Goal: Task Accomplishment & Management: Complete application form

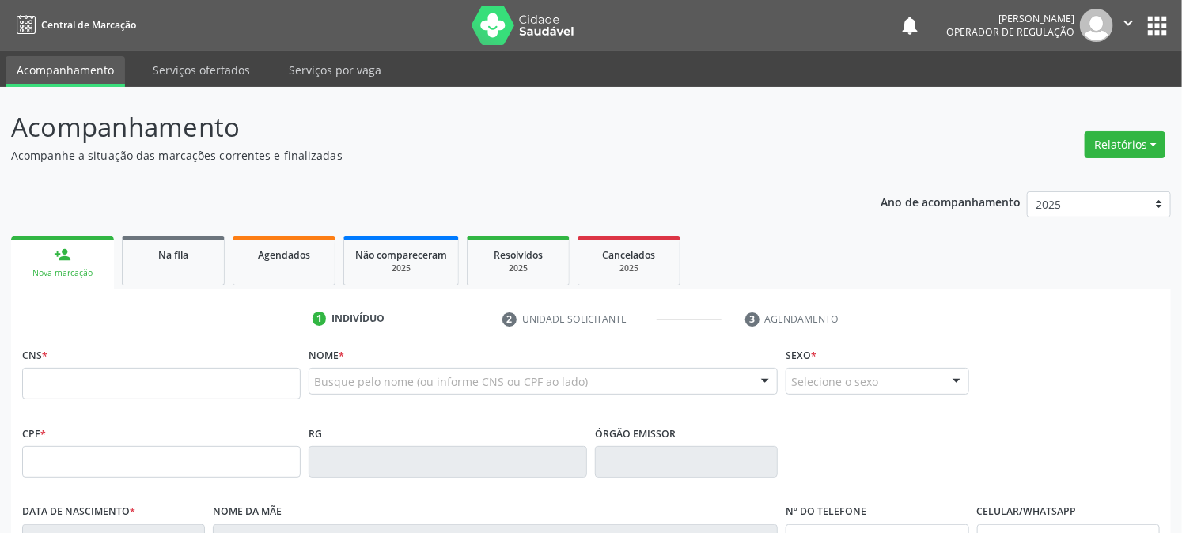
drag, startPoint x: 123, startPoint y: 351, endPoint x: 115, endPoint y: 378, distance: 28.8
click at [115, 378] on input "text" at bounding box center [161, 384] width 279 height 32
type input "703 0018 4944 9979"
type input "[DATE]"
type input "[PERSON_NAME]"
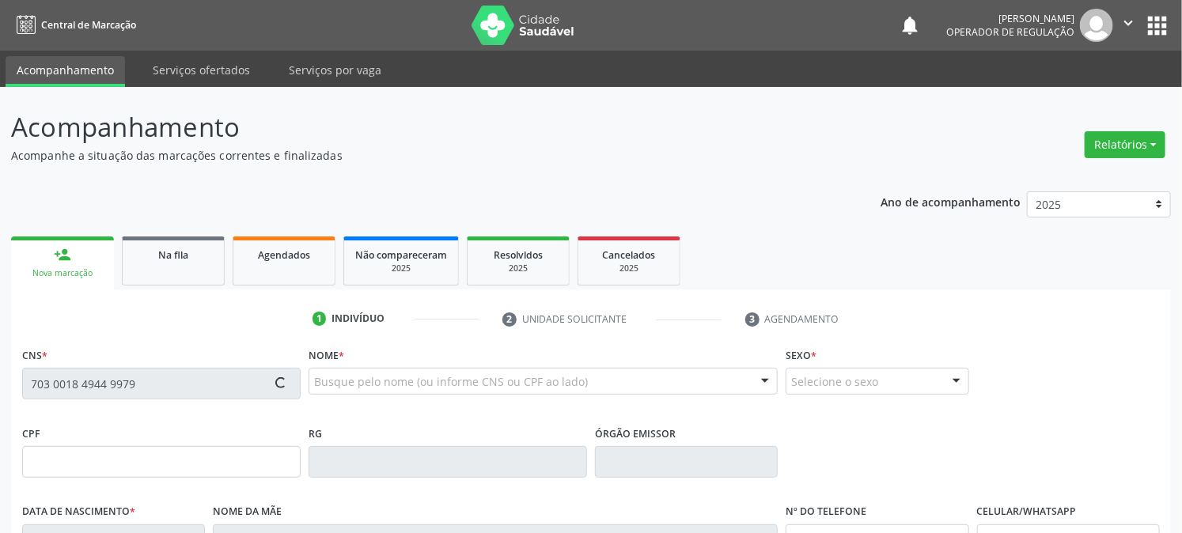
type input "[PHONE_NUMBER]"
type input "51"
type input "713.450.434-49"
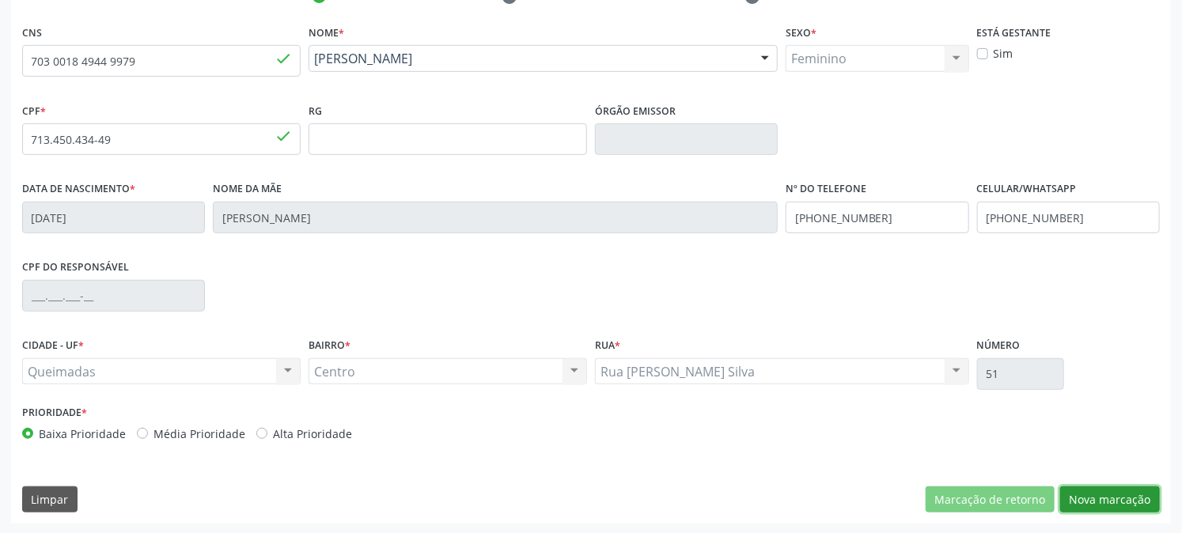
click at [1105, 501] on button "Nova marcação" at bounding box center [1110, 500] width 100 height 27
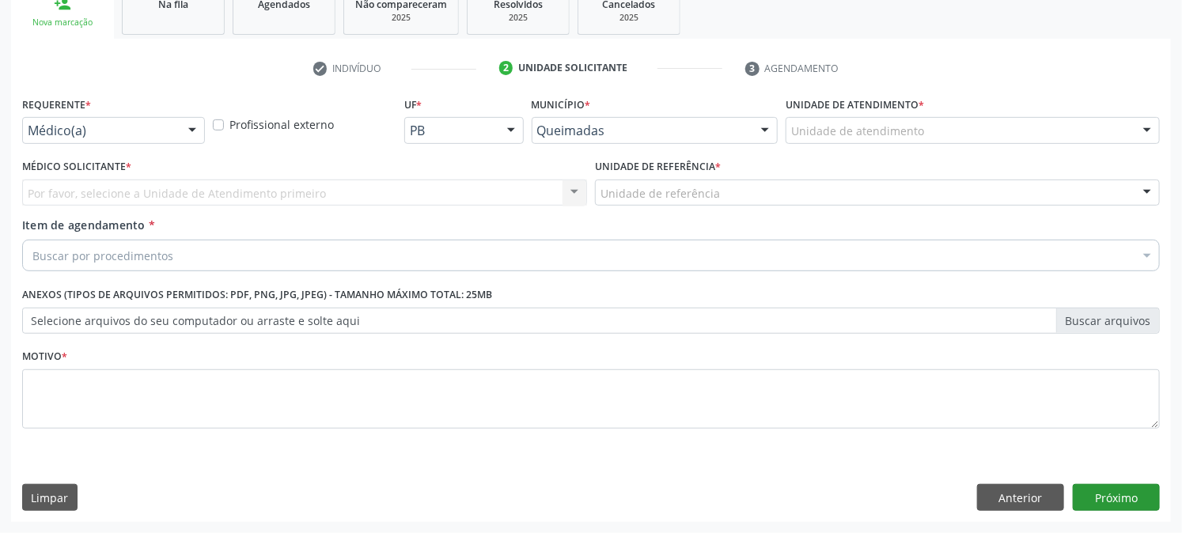
scroll to position [250, 0]
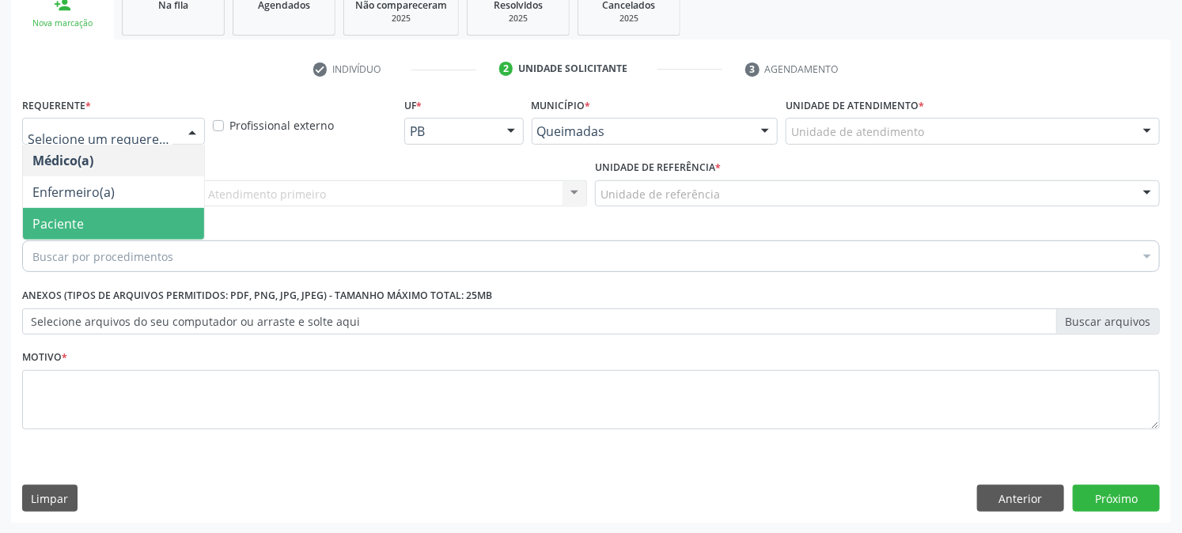
click at [125, 225] on span "Paciente" at bounding box center [113, 224] width 181 height 32
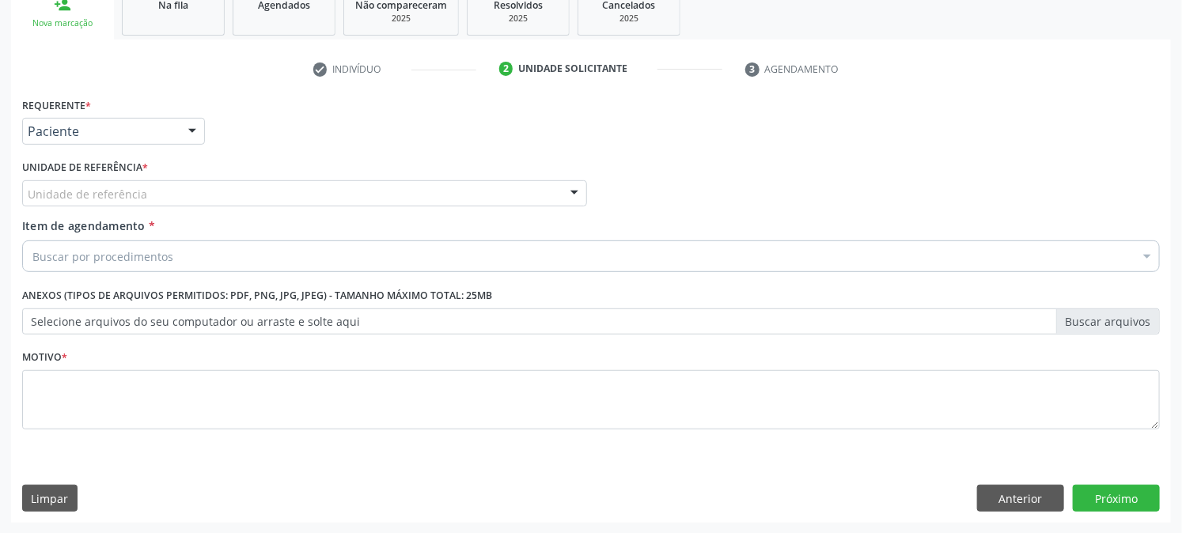
click at [144, 195] on div "Unidade de referência" at bounding box center [304, 193] width 565 height 27
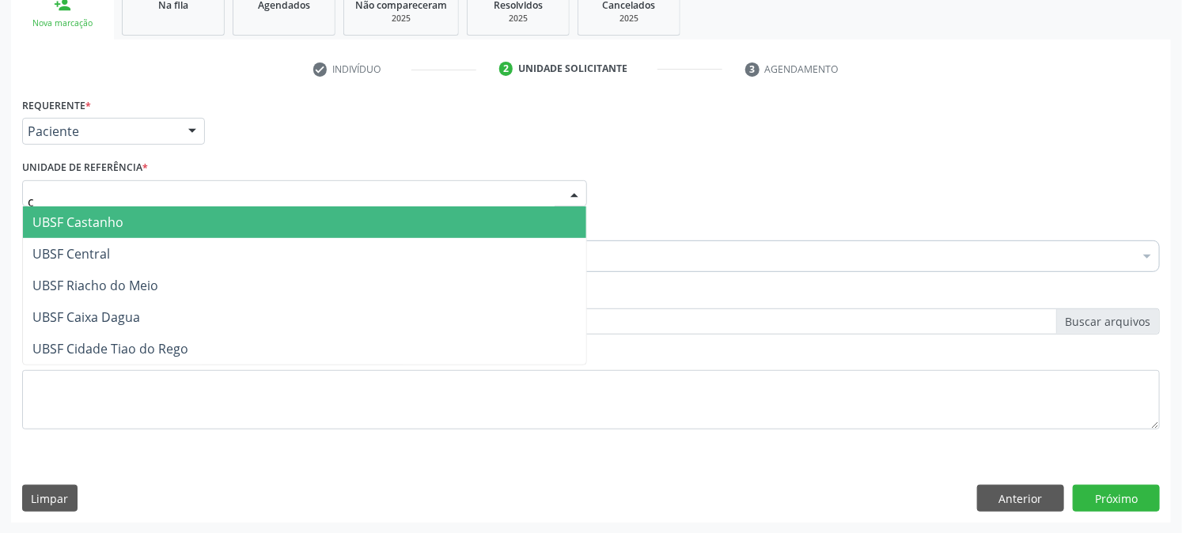
type input "ce"
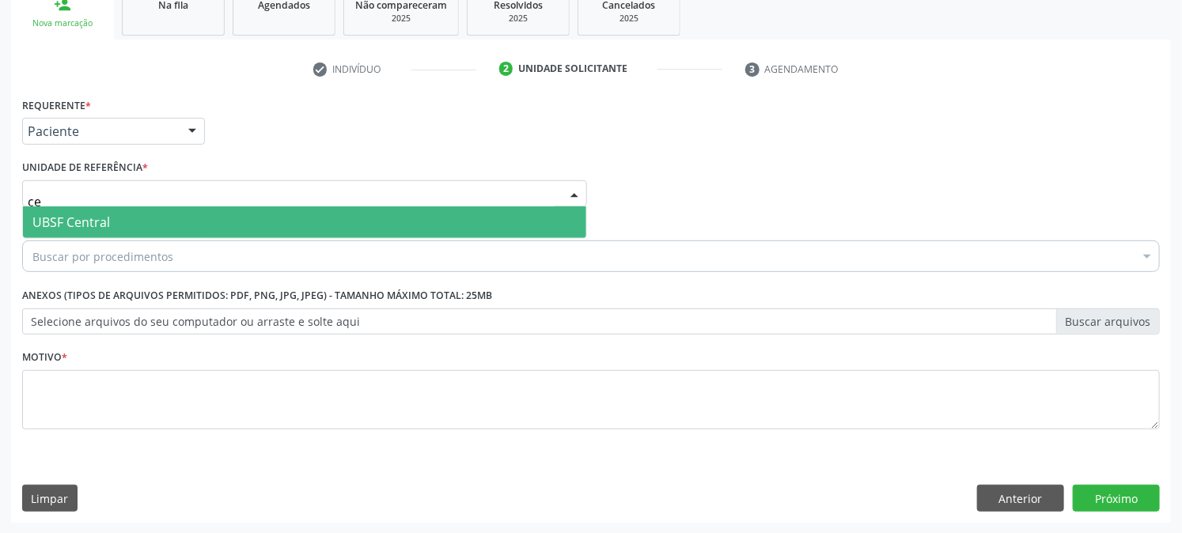
click at [139, 228] on span "UBSF Central" at bounding box center [304, 223] width 563 height 32
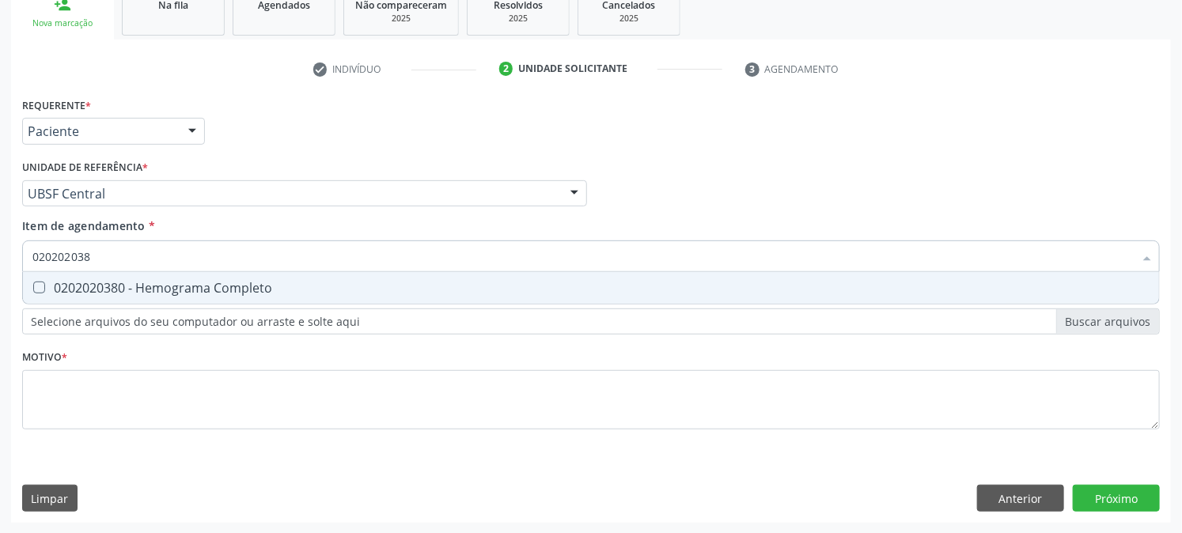
type input "0202020380"
click at [142, 282] on div "0202020380 - Hemograma Completo" at bounding box center [590, 288] width 1117 height 13
checkbox Completo "true"
type input "0202020380"
click at [98, 240] on div "Item de agendamento * 0202020380 Desfazer seleção 0202020380 - Hemograma Comple…" at bounding box center [591, 243] width 1138 height 50
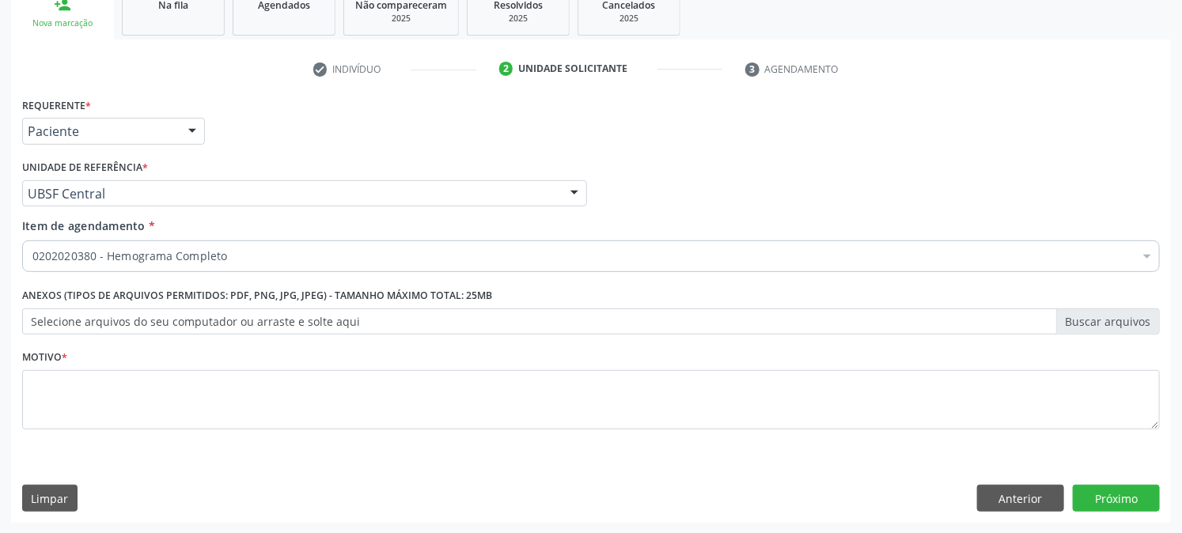
click at [263, 122] on div "Requerente * Paciente Médico(a) Enfermeiro(a) Paciente Nenhum resultado encontr…" at bounding box center [591, 124] width 1146 height 62
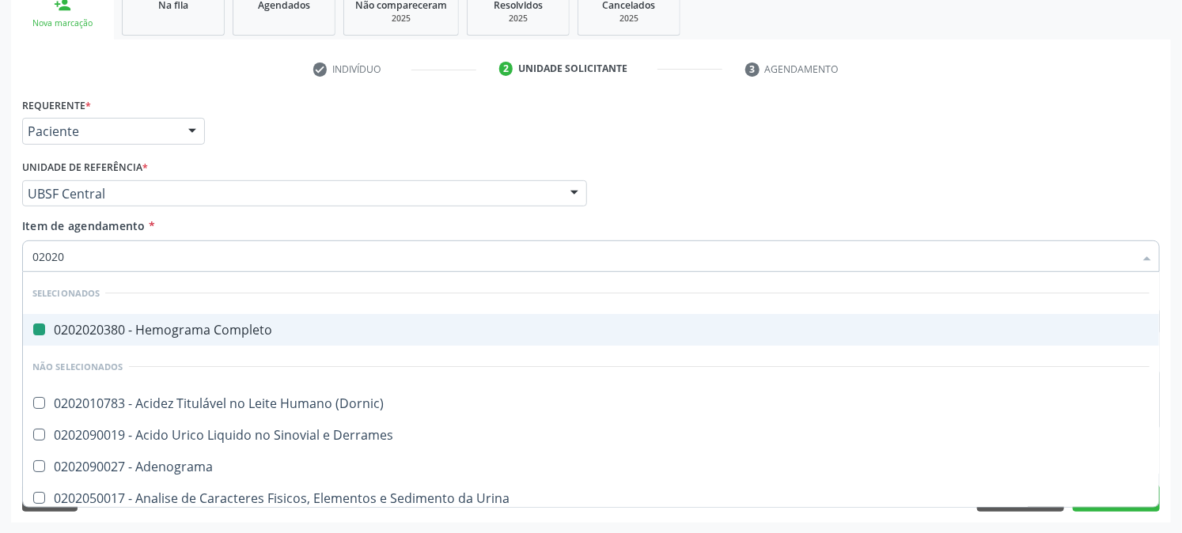
type input "020201"
checkbox Completo "false"
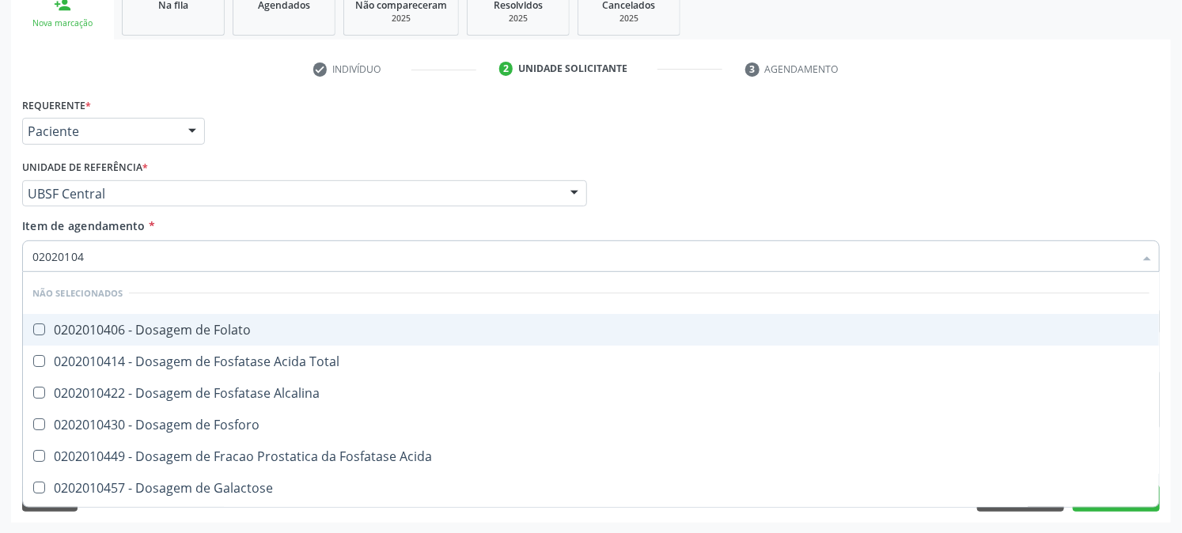
type input "020201047"
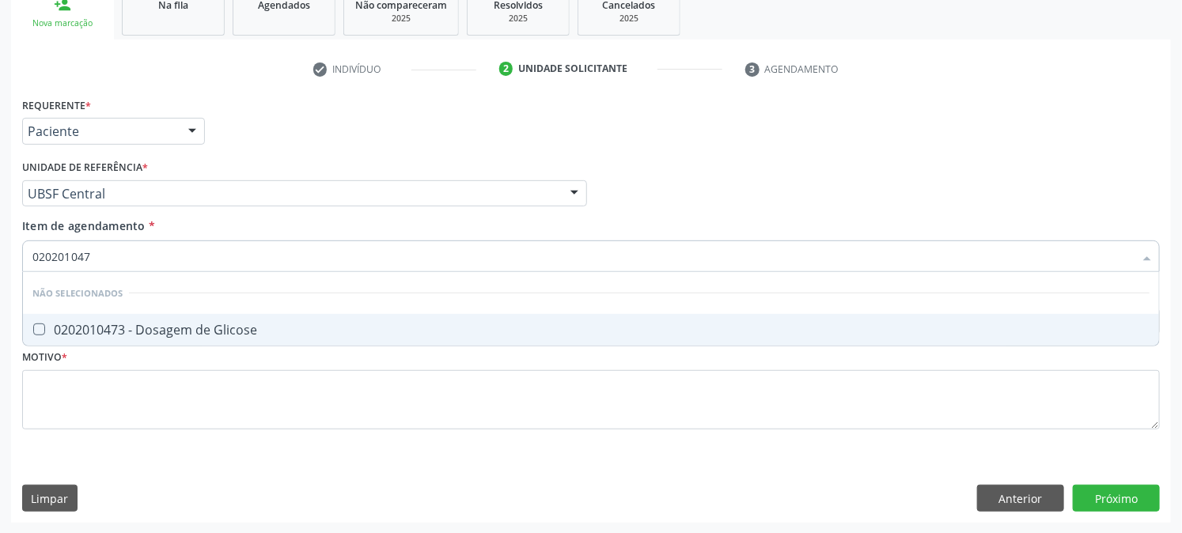
click at [249, 328] on div "0202010473 - Dosagem de Glicose" at bounding box center [590, 330] width 1117 height 13
checkbox Glicose "true"
drag, startPoint x: 125, startPoint y: 261, endPoint x: 0, endPoint y: 290, distance: 128.4
click at [0, 290] on div "Acompanhamento Acompanhe a situação das marcações correntes e finalizadas Relat…" at bounding box center [591, 185] width 1182 height 697
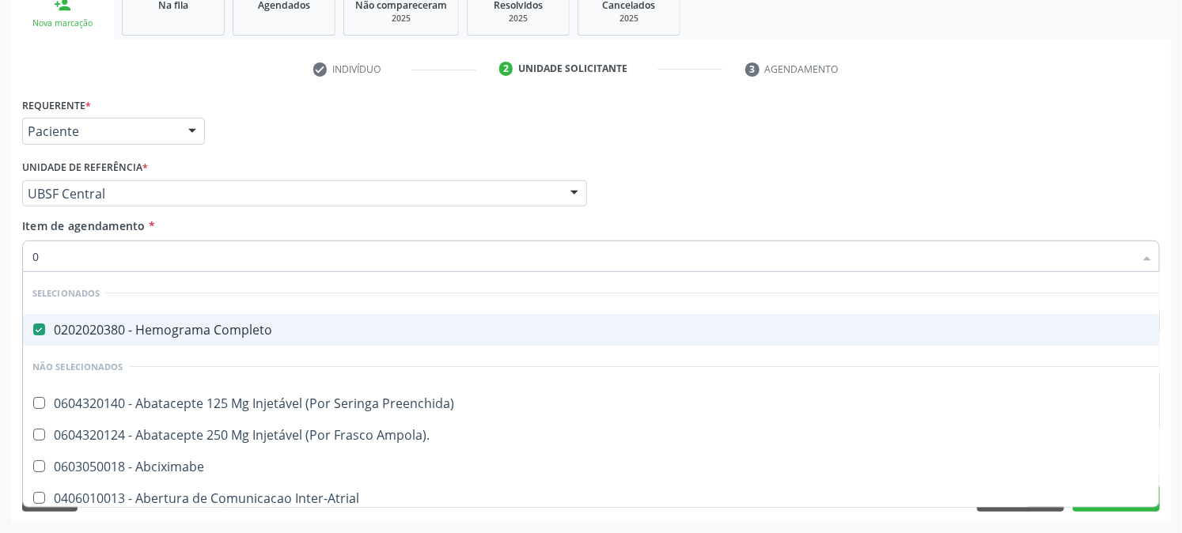
type input "02"
checkbox Comprimido\) "true"
type input "020"
checkbox Osmolaridade "true"
checkbox Glicose "false"
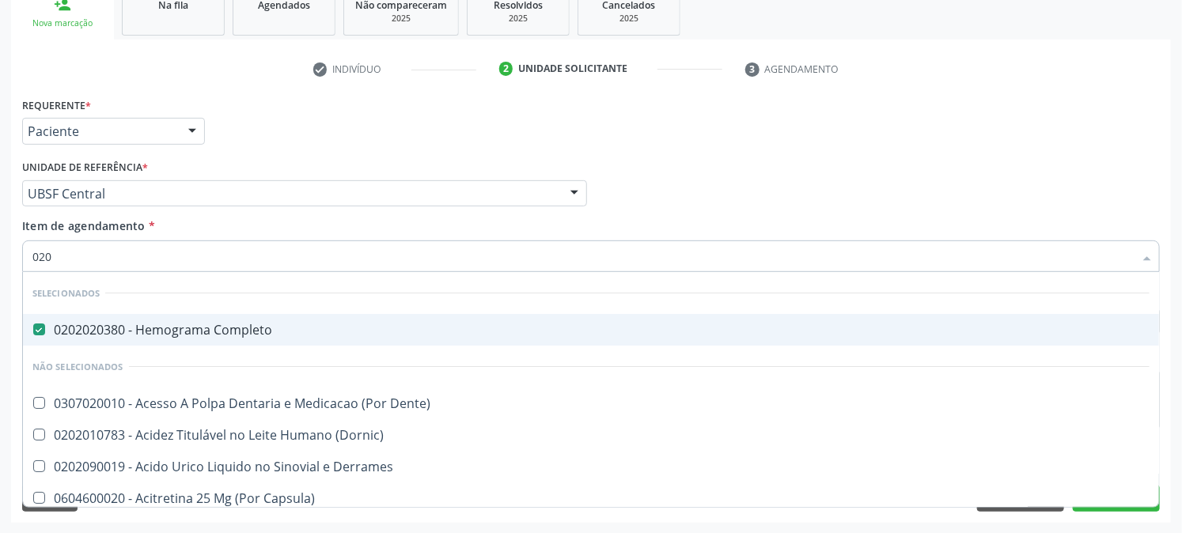
type input "0202"
checkbox Cortante "true"
type input "02020"
checkbox Assistida "true"
checkbox Cortante "false"
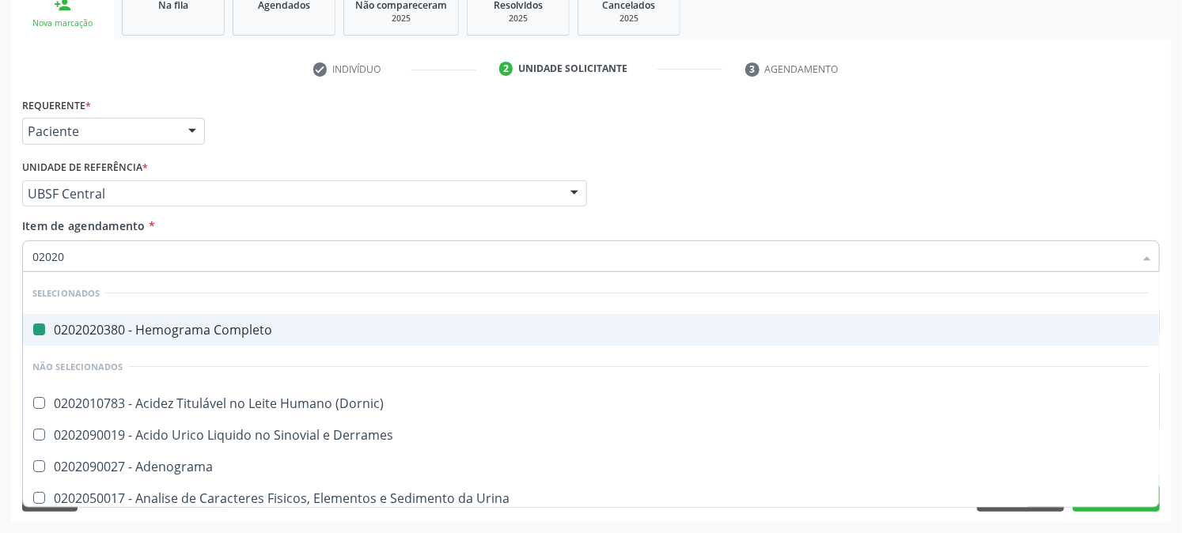
type input "020201"
checkbox Completo "false"
checkbox Reverso "true"
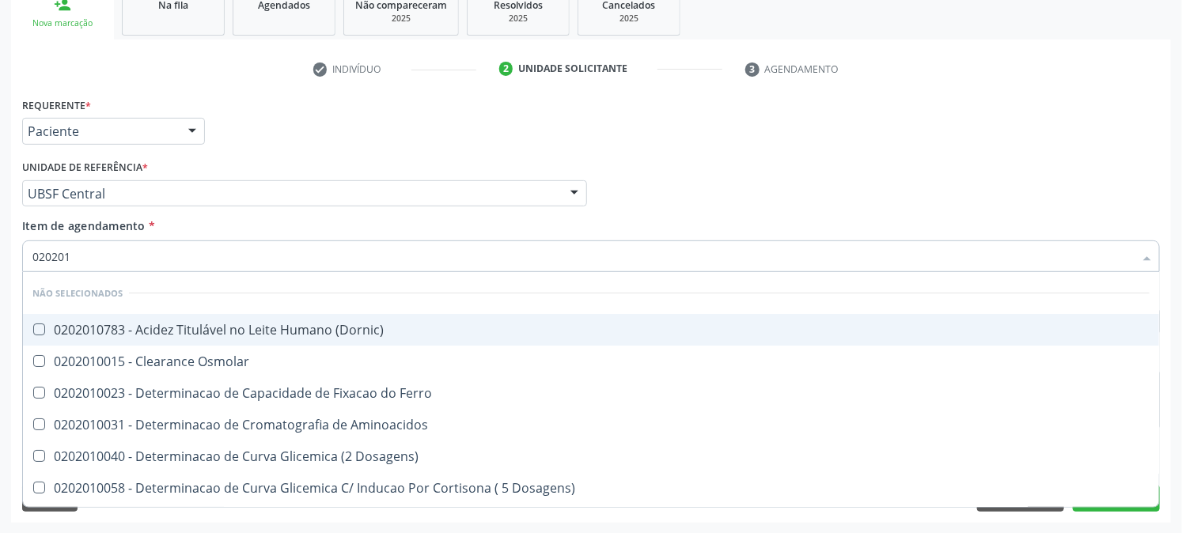
type input "0202010"
checkbox Ferritina "true"
checkbox Glicose "false"
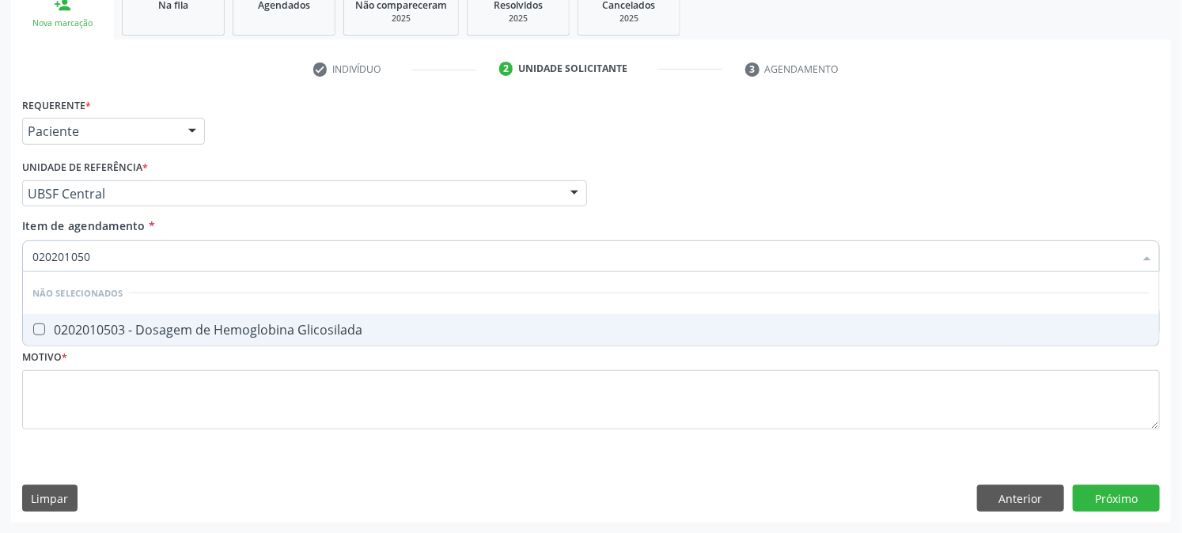
type input "0202010503"
click at [79, 328] on div "0202010503 - Dosagem de Hemoglobina Glicosilada" at bounding box center [590, 330] width 1117 height 13
checkbox Glicosilada "true"
drag, startPoint x: 115, startPoint y: 250, endPoint x: 33, endPoint y: 332, distance: 115.8
click at [0, 340] on div "Acompanhamento Acompanhe a situação das marcações correntes e finalizadas Relat…" at bounding box center [591, 185] width 1182 height 697
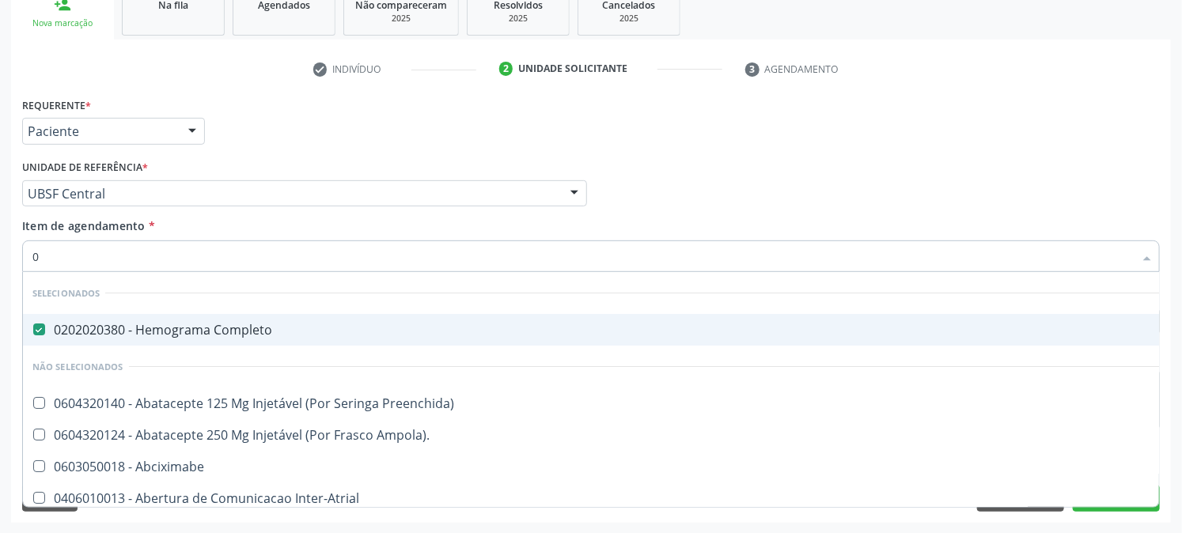
type input "02"
checkbox Comprimido\) "true"
checkbox Ml\) "true"
type input "020"
checkbox Osmolaridade "true"
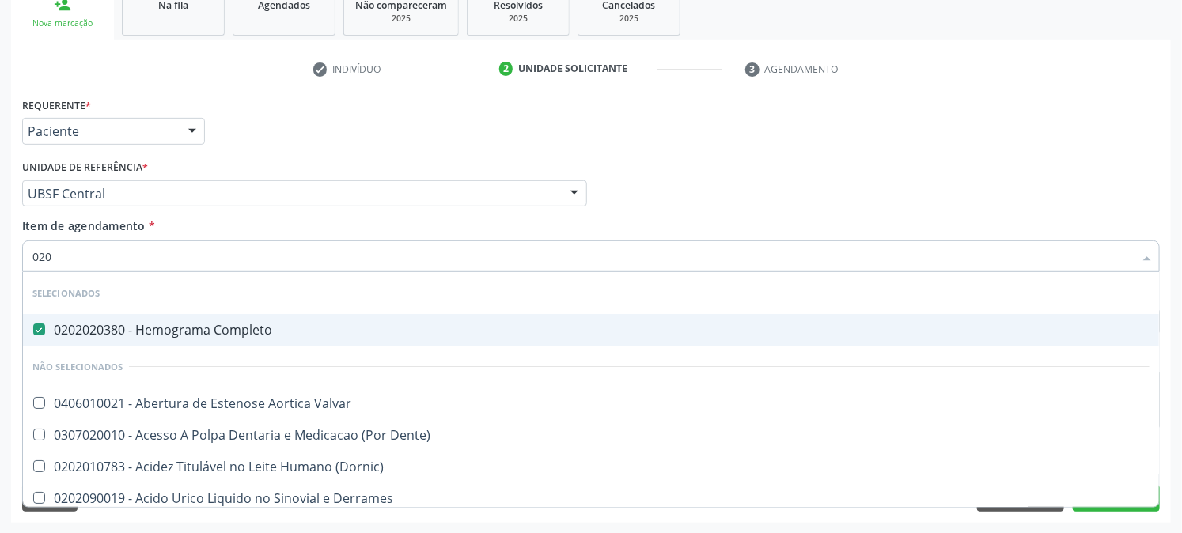
checkbox Ivy "true"
checkbox Glicose "false"
checkbox Glicosilada "false"
type input "0202"
checkbox Cortante "true"
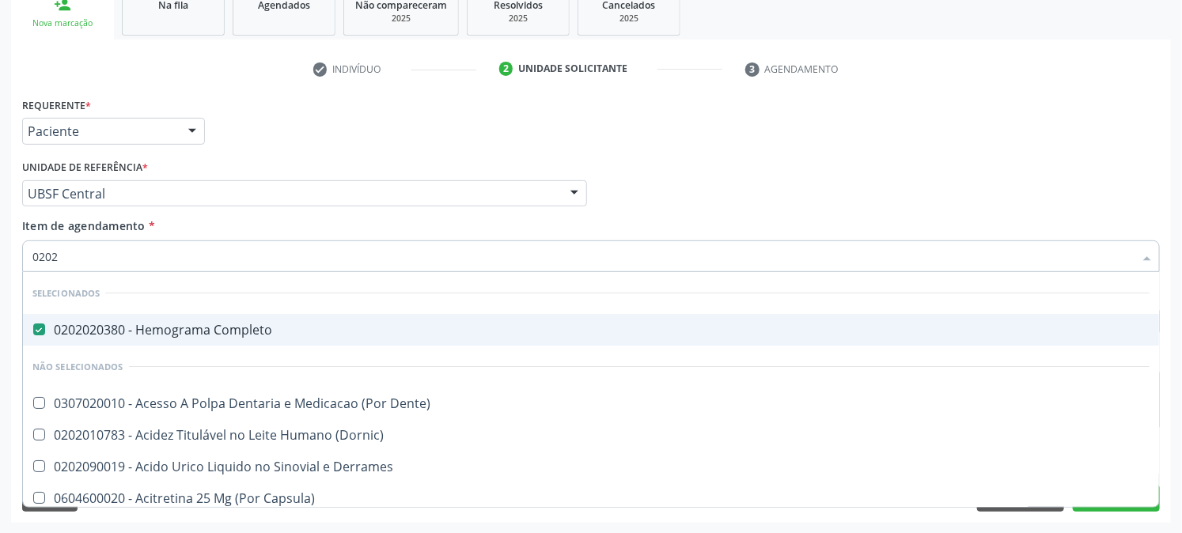
checkbox Drogas "true"
type input "02020"
checkbox Assistida "true"
checkbox Criança "true"
checkbox Cortante "false"
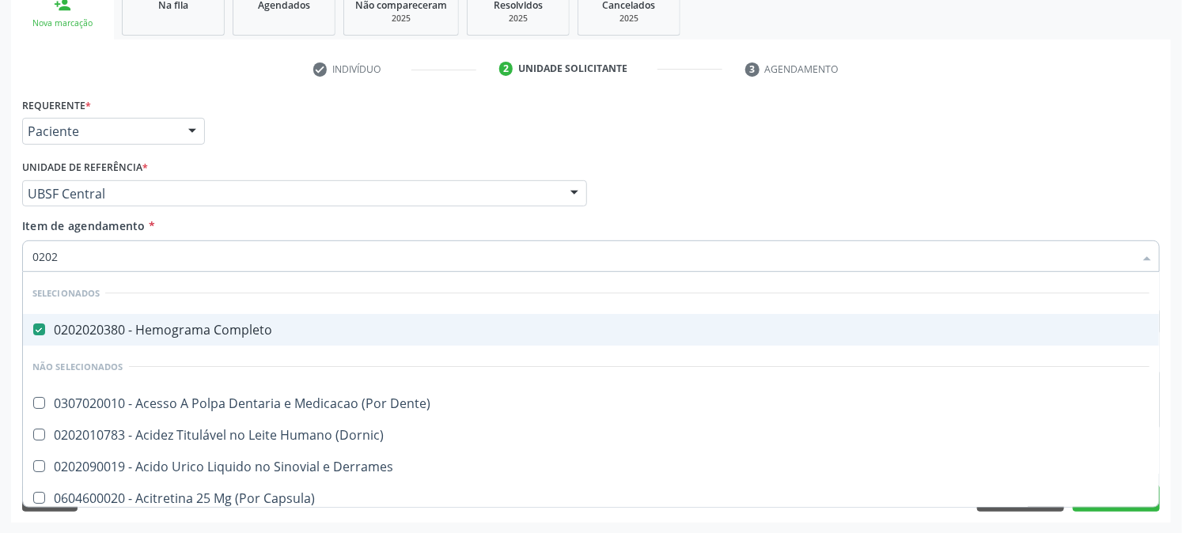
checkbox Drogas "false"
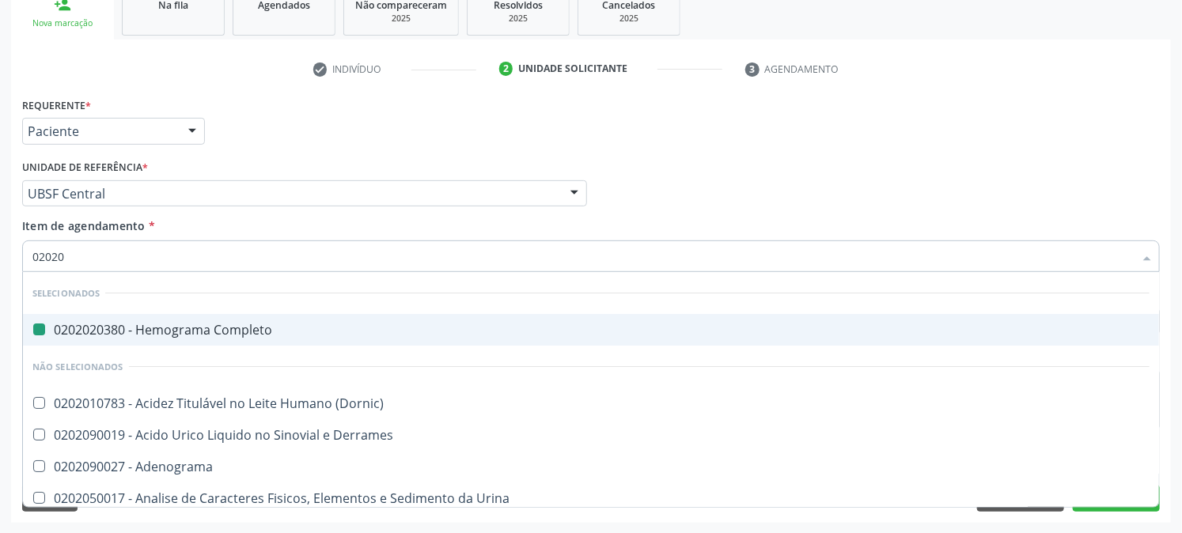
type input "020201"
checkbox Completo "false"
checkbox Reverso "true"
checkbox -Duke "true"
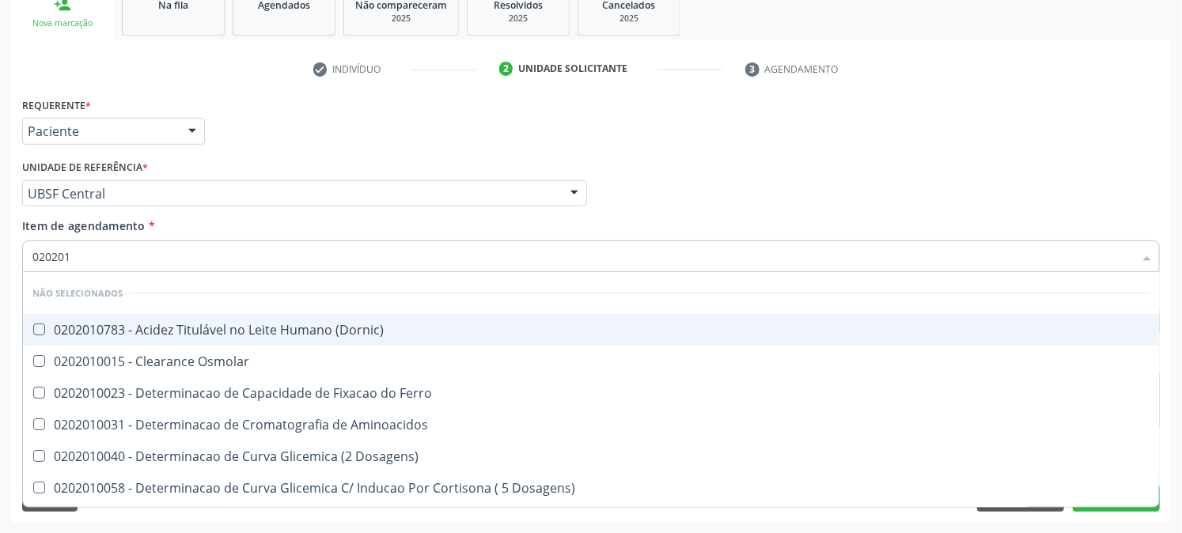
type input "0202010"
checkbox Ferritina "true"
checkbox Total "true"
checkbox Glicose "false"
checkbox Glicosilada "false"
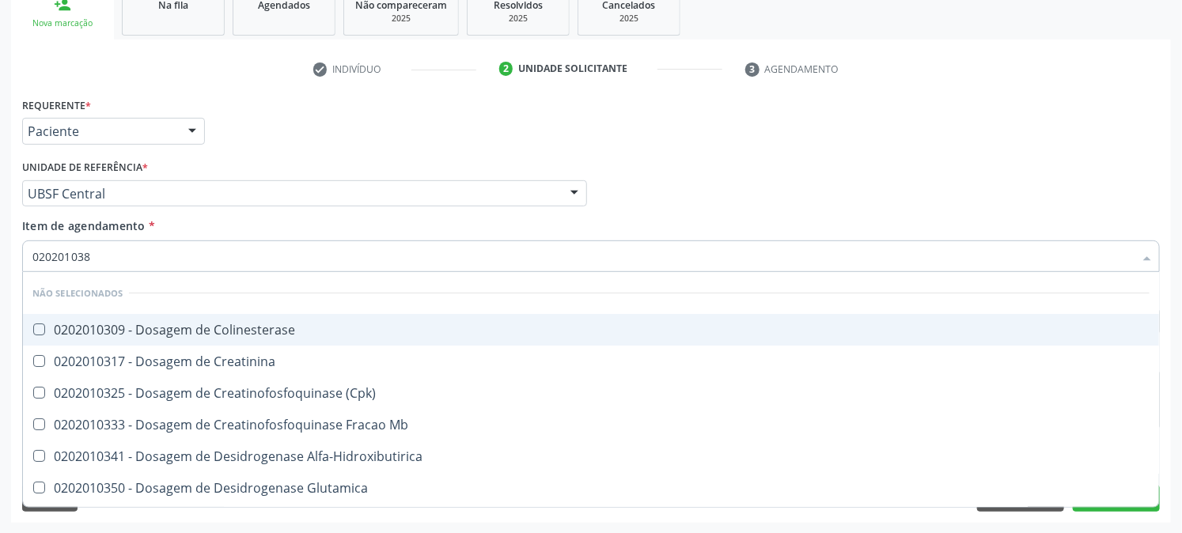
type input "0202010384"
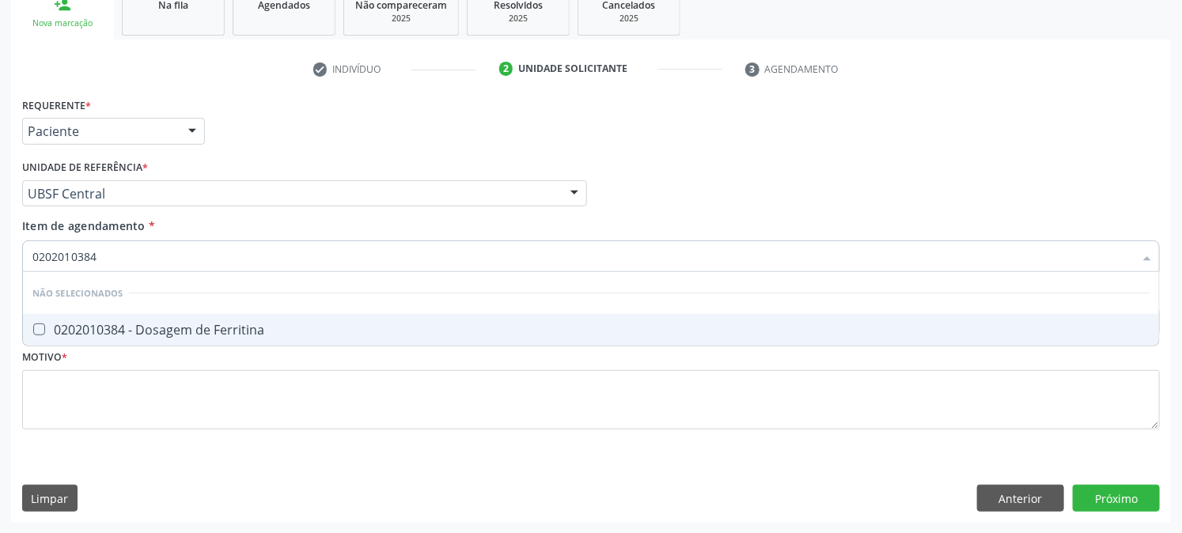
click at [194, 332] on div "0202010384 - Dosagem de Ferritina" at bounding box center [590, 330] width 1117 height 13
checkbox Ferritina "true"
drag, startPoint x: 0, startPoint y: 335, endPoint x: 0, endPoint y: 345, distance: 10.3
click at [0, 345] on div "Acompanhamento Acompanhe a situação das marcações correntes e finalizadas Relat…" at bounding box center [591, 185] width 1182 height 697
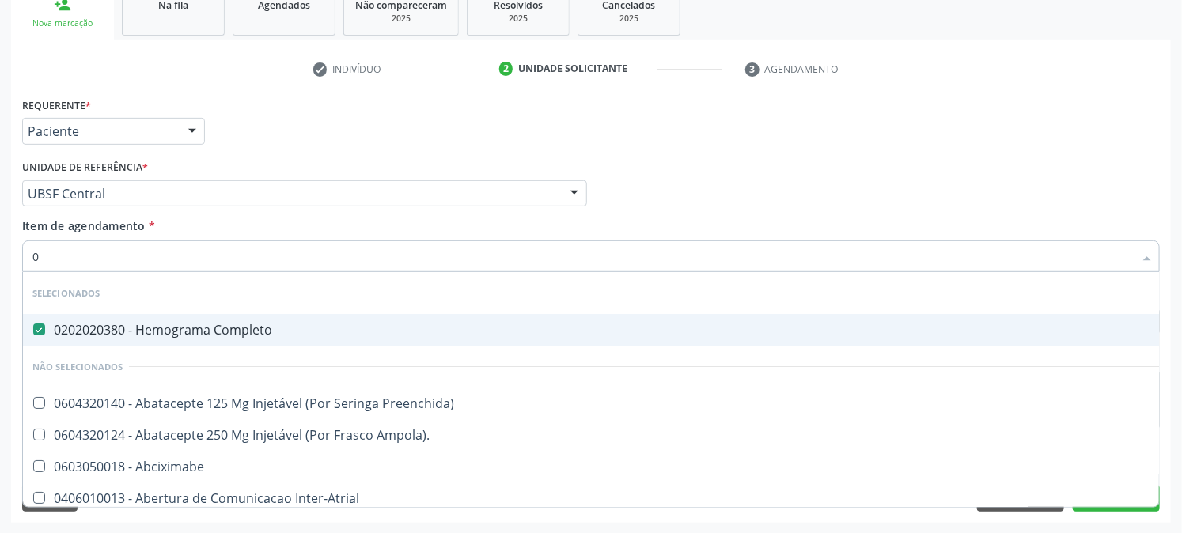
type input "02"
checkbox Simples "true"
checkbox Comprimido\) "true"
checkbox Ml\) "true"
type input "020"
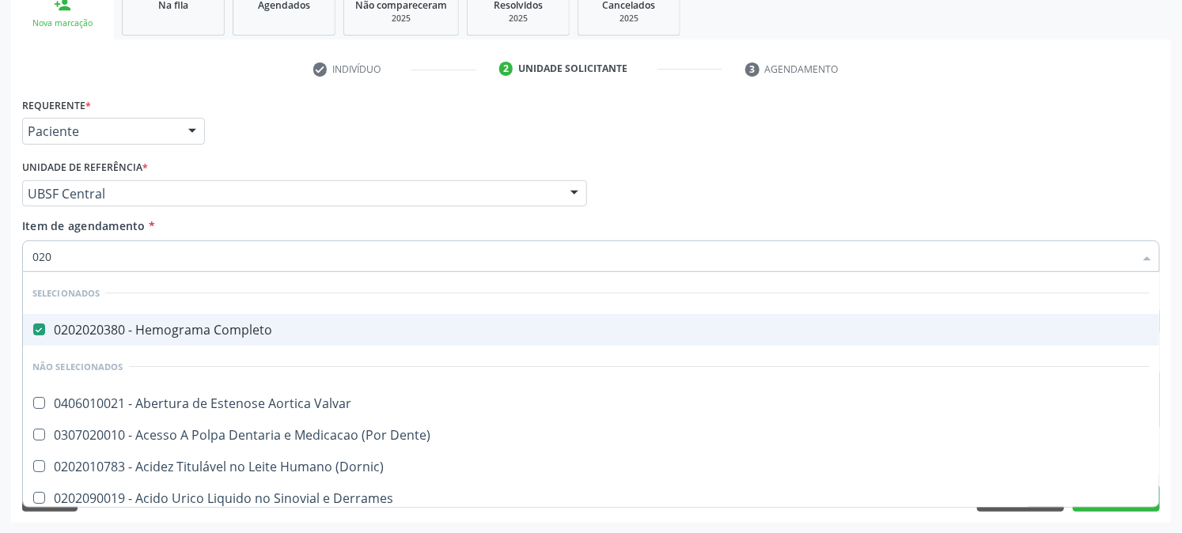
checkbox \(Ch50\) "true"
checkbox Osmolaridade "true"
checkbox Ivy "true"
checkbox Ferritina "false"
checkbox Glicose "false"
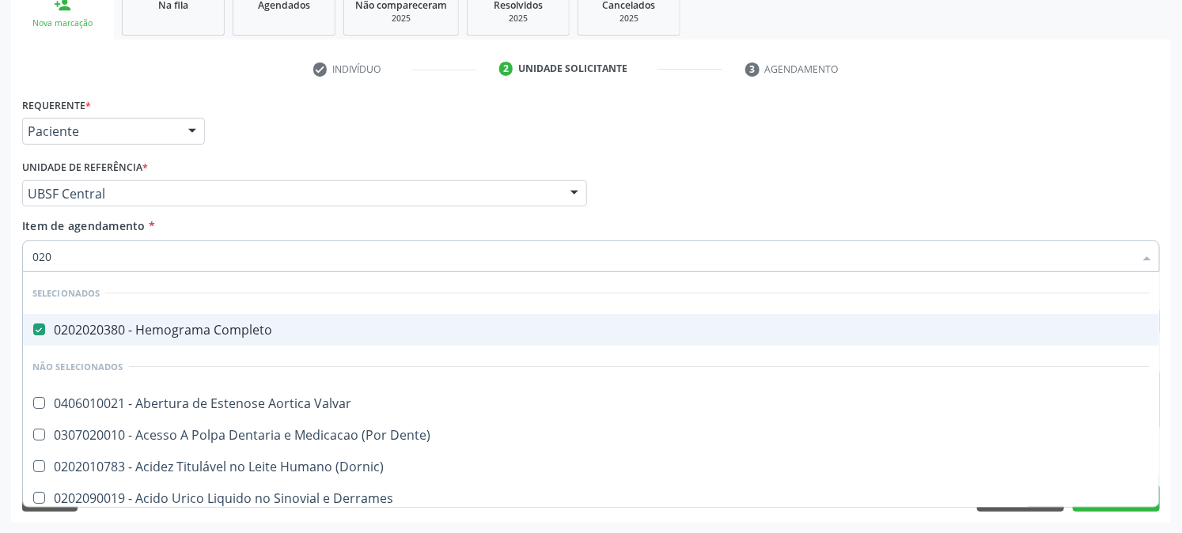
checkbox Glicosilada "false"
type input "0202"
checkbox Farmacêuticos "true"
checkbox Cortante "true"
checkbox Drogas "true"
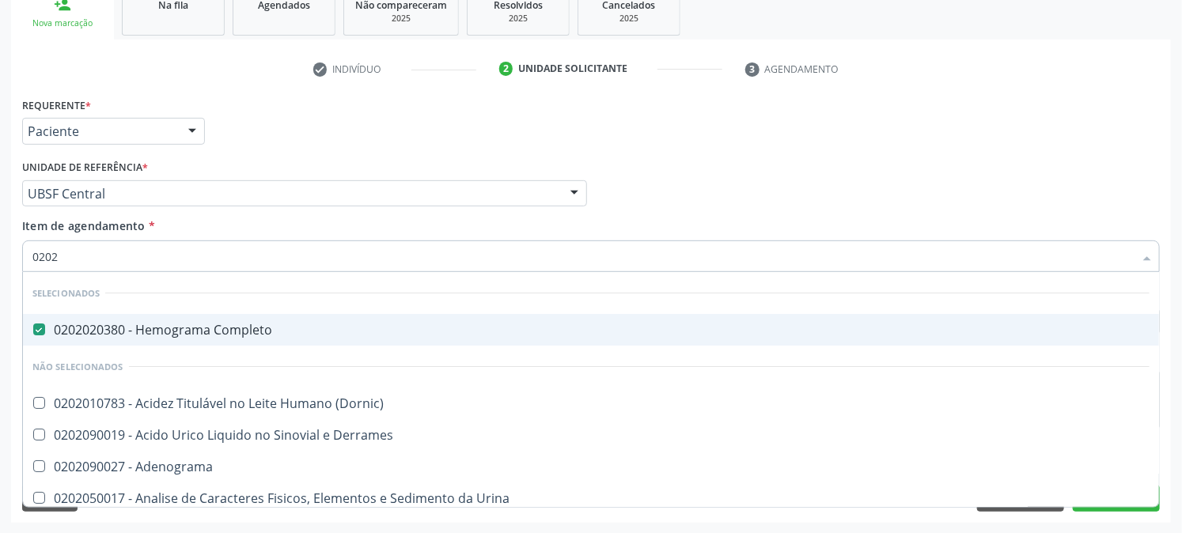
type input "02020"
checkbox \(Dht\) "true"
checkbox Xiii "true"
checkbox Ferritina "false"
checkbox Formaldeido "true"
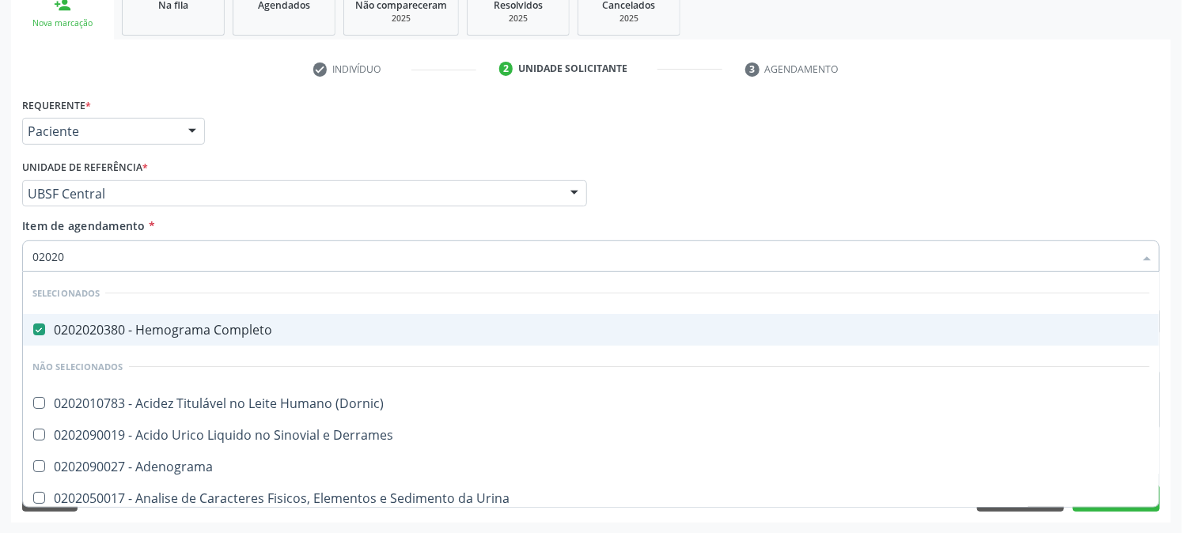
checkbox Glicose "false"
checkbox Glicosilada "false"
type input "020201"
checkbox Completo "false"
checkbox Reativa "true"
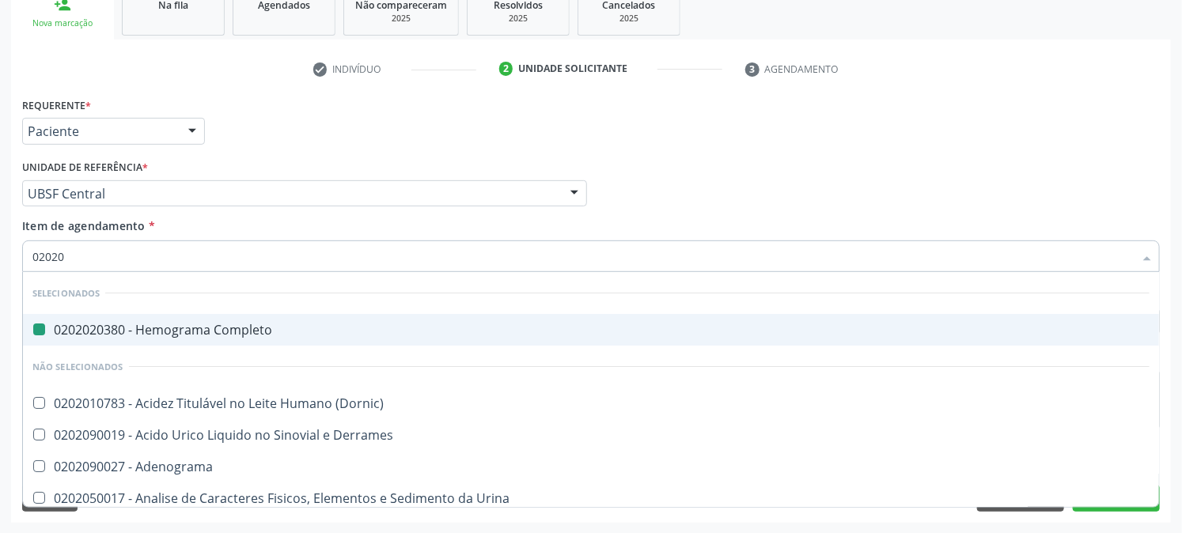
checkbox Dosagens\) "true"
checkbox Globular "true"
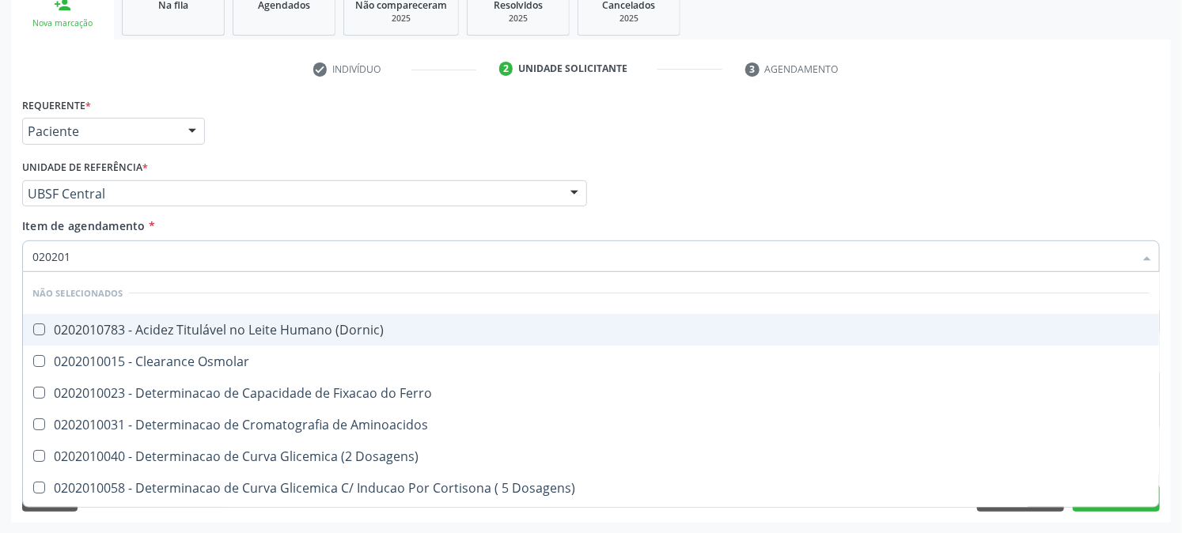
type input "0202010"
checkbox Creatinina "true"
checkbox Total "true"
checkbox Glicose "false"
checkbox Glicosilada "false"
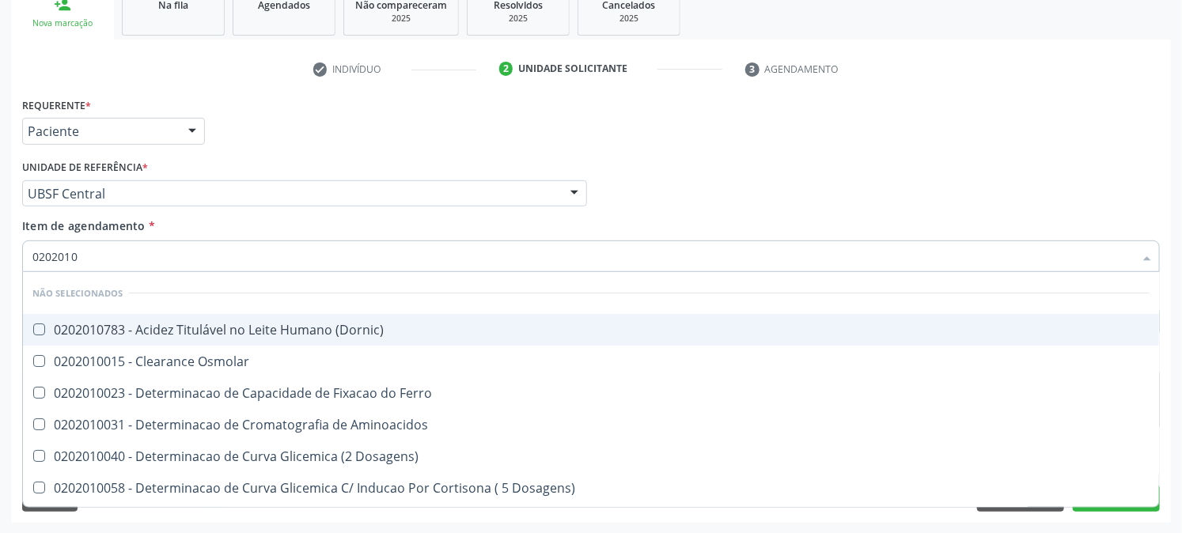
type input "02020103"
checkbox Osmolaridade "true"
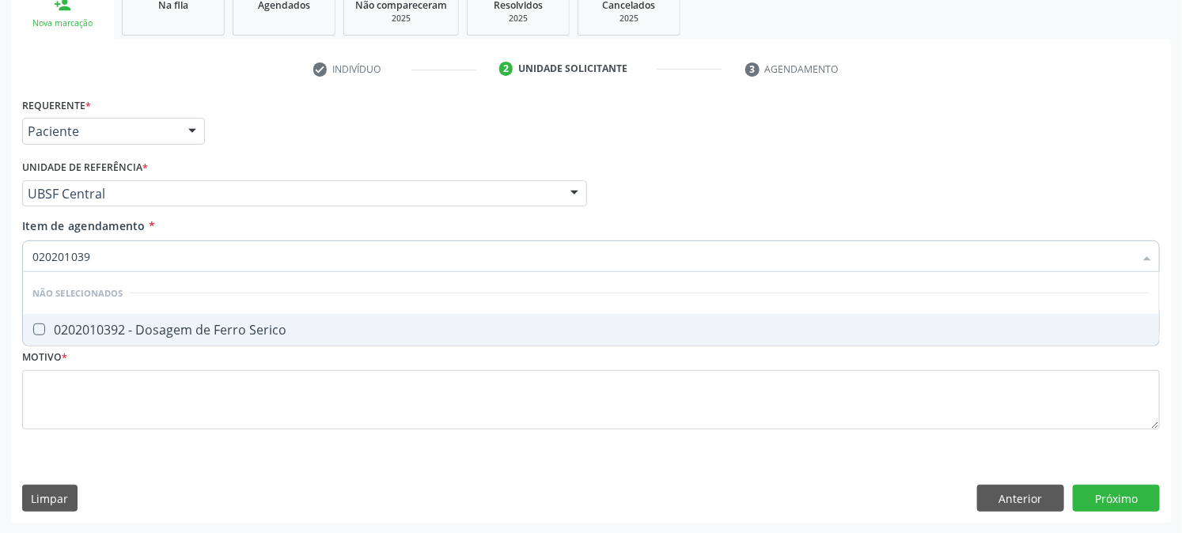
type input "0202010392"
click at [66, 329] on div "0202010392 - Dosagem de Ferro Serico" at bounding box center [590, 330] width 1117 height 13
checkbox Serico "true"
drag, startPoint x: 106, startPoint y: 258, endPoint x: 0, endPoint y: 289, distance: 110.4
click at [0, 289] on div "Acompanhamento Acompanhe a situação das marcações correntes e finalizadas Relat…" at bounding box center [591, 185] width 1182 height 697
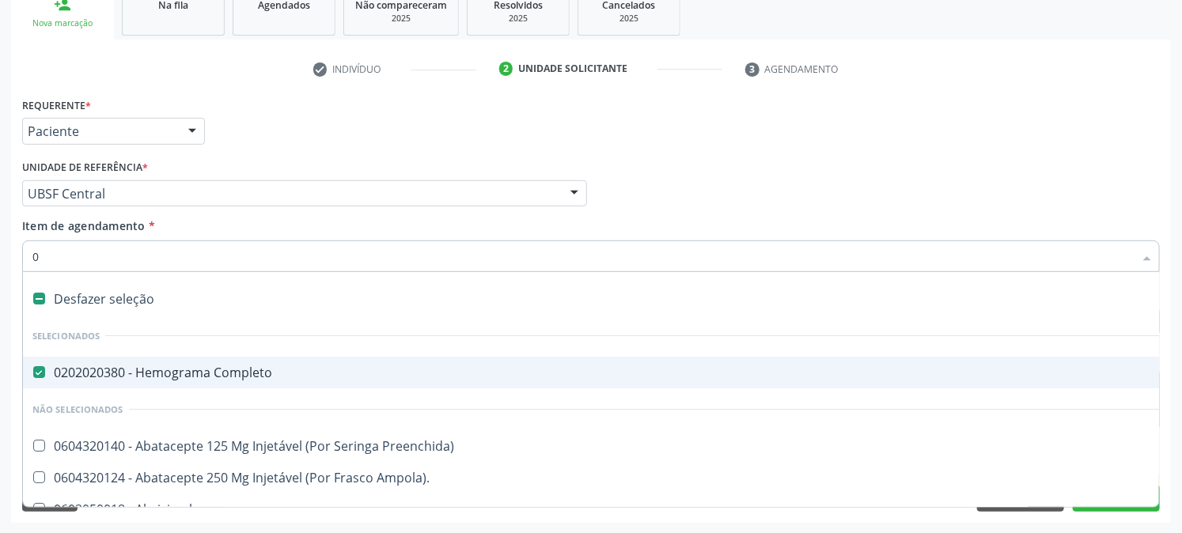
type input "02"
checkbox Simples "true"
checkbox Vesical\) "true"
checkbox Comprimido\) "true"
checkbox Ml\) "true"
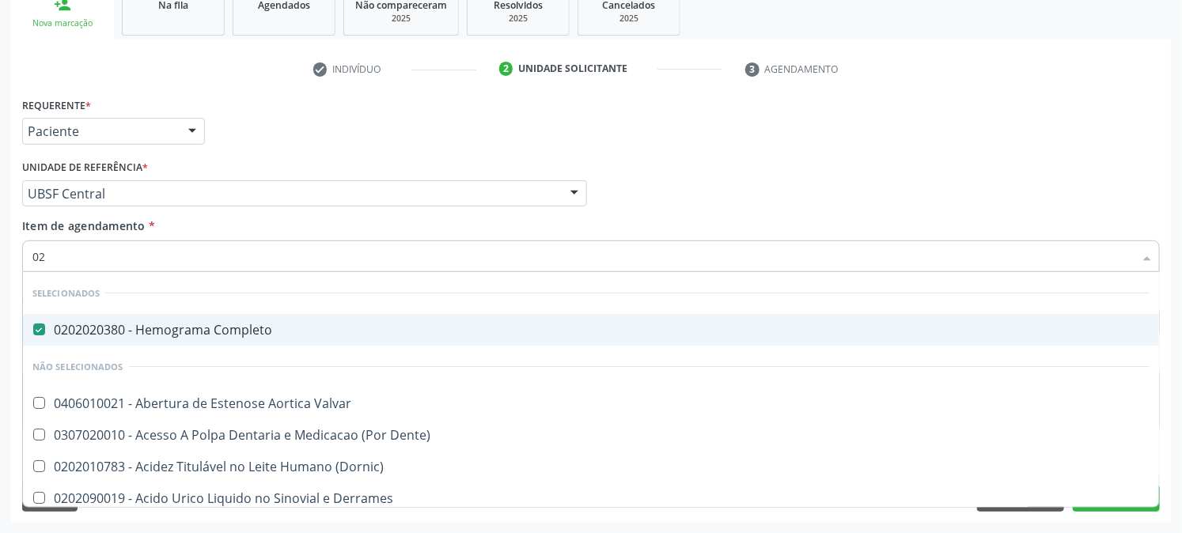
type input "020"
checkbox \(Ch50\) "true"
checkbox Aminoacidos "true"
checkbox Osmolaridade "true"
checkbox Ivy "true"
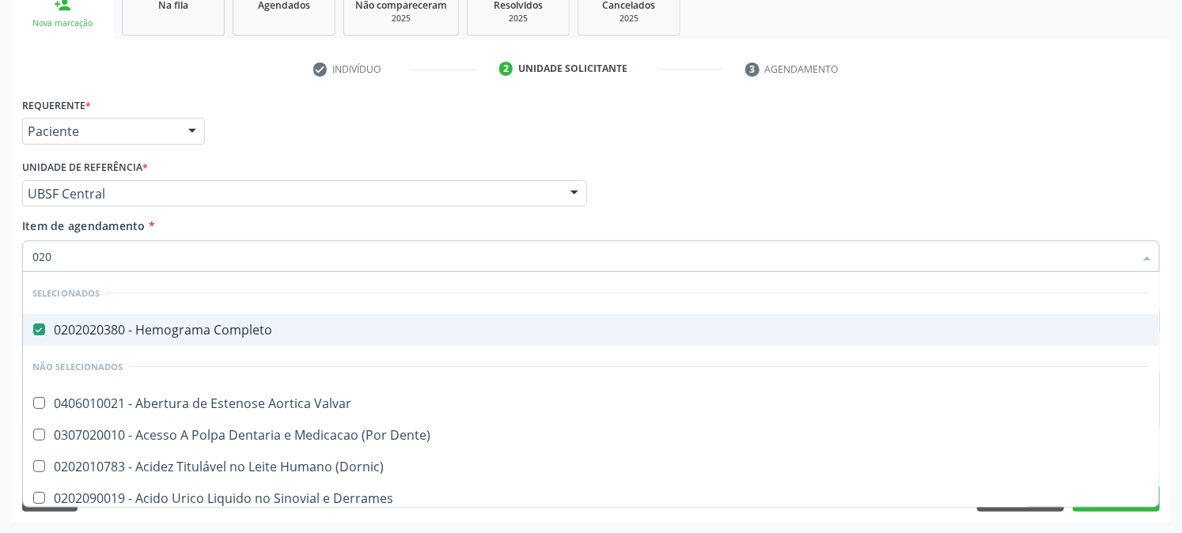
checkbox Ferritina "false"
checkbox Serico "false"
checkbox Glicose "false"
checkbox Glicosilada "false"
type input "0202"
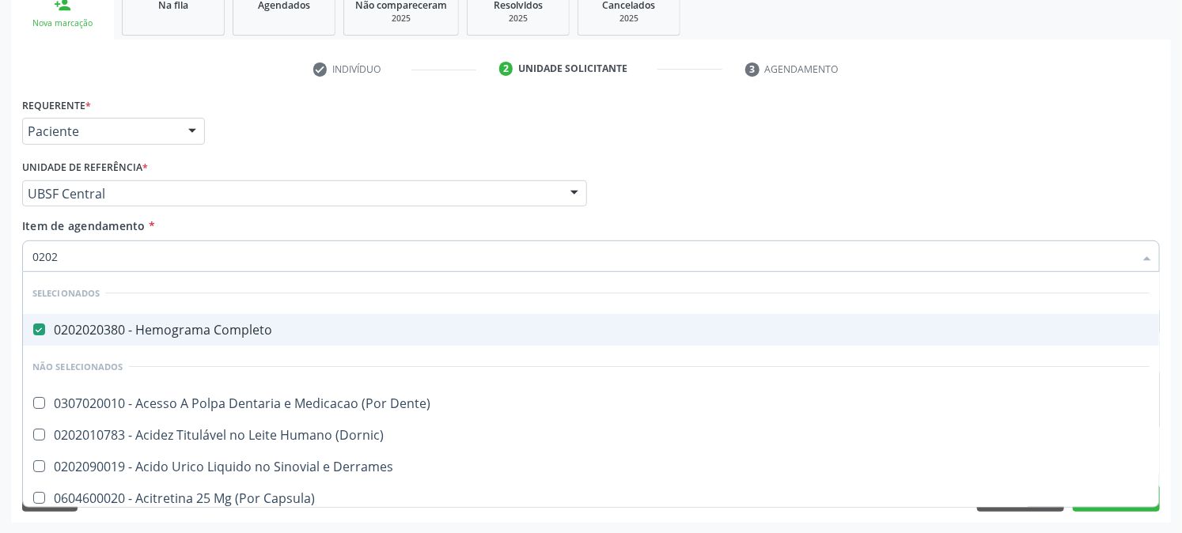
checkbox Farmacêuticos "true"
checkbox Medicamentos "true"
checkbox Cortante "true"
checkbox Drogas "true"
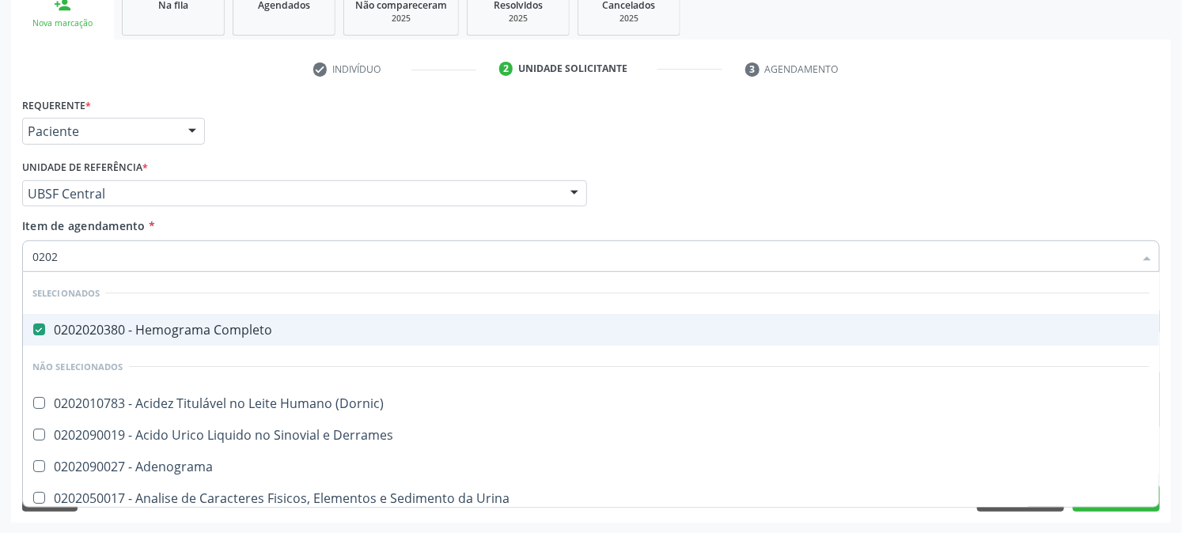
type input "02020"
checkbox \(Dht\) "true"
checkbox Fecal "true"
checkbox Xiii "true"
checkbox Ferritina "false"
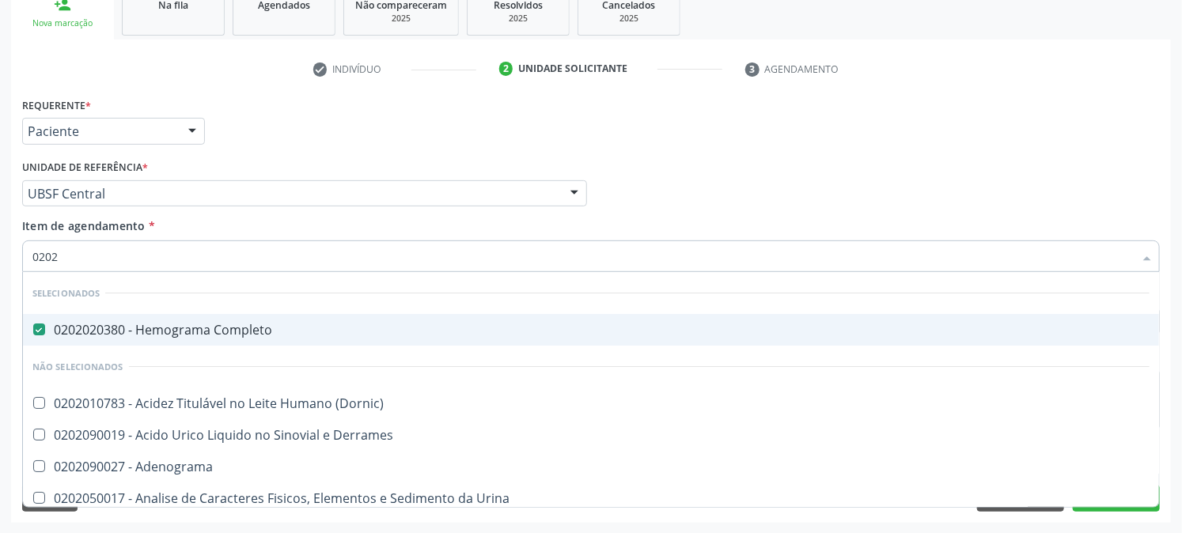
checkbox Serico "false"
checkbox Formaldeido "true"
checkbox Glicose "false"
checkbox Glicosilada "false"
type input "020201"
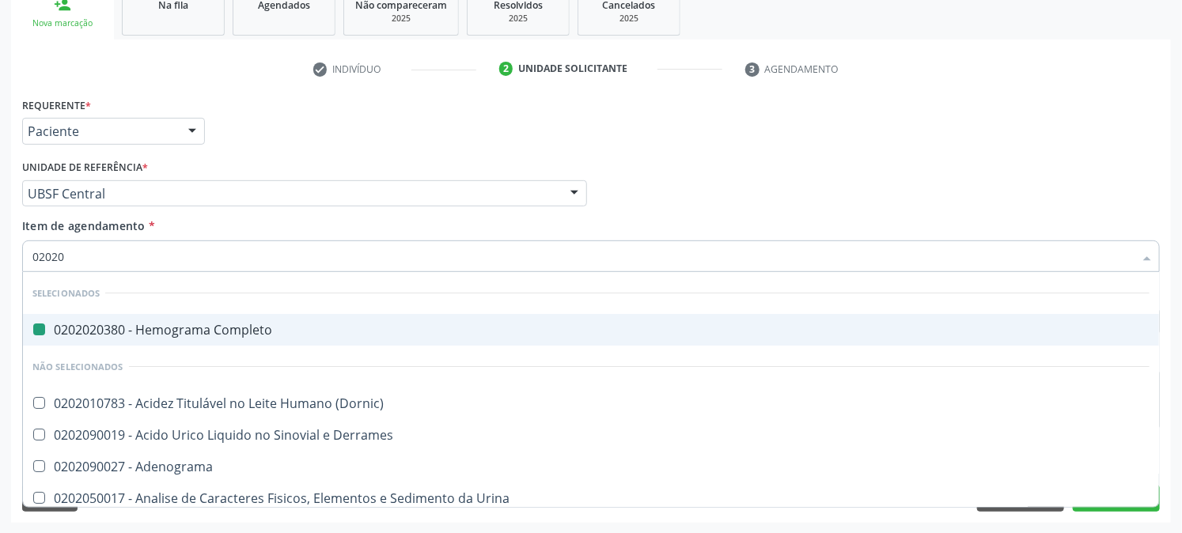
checkbox Completo "false"
checkbox Globular "true"
checkbox \(Cada\) "true"
checkbox Reverso "true"
checkbox -Duke "true"
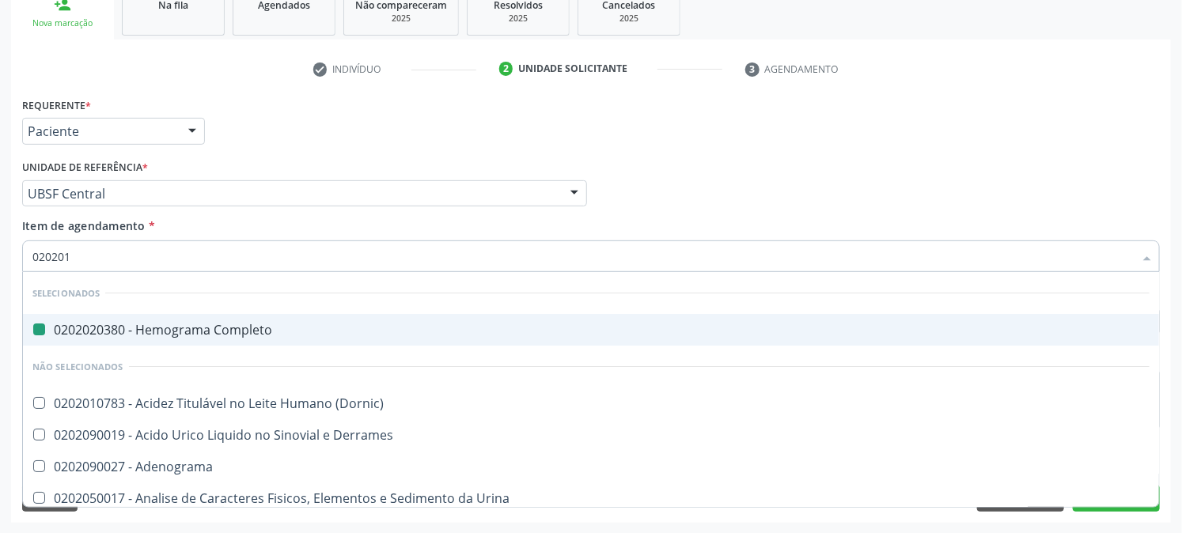
type input "0202010"
checkbox Htlv-1 "true"
checkbox Reativa "true"
checkbox \(Cada\) "false"
checkbox Amniotico "true"
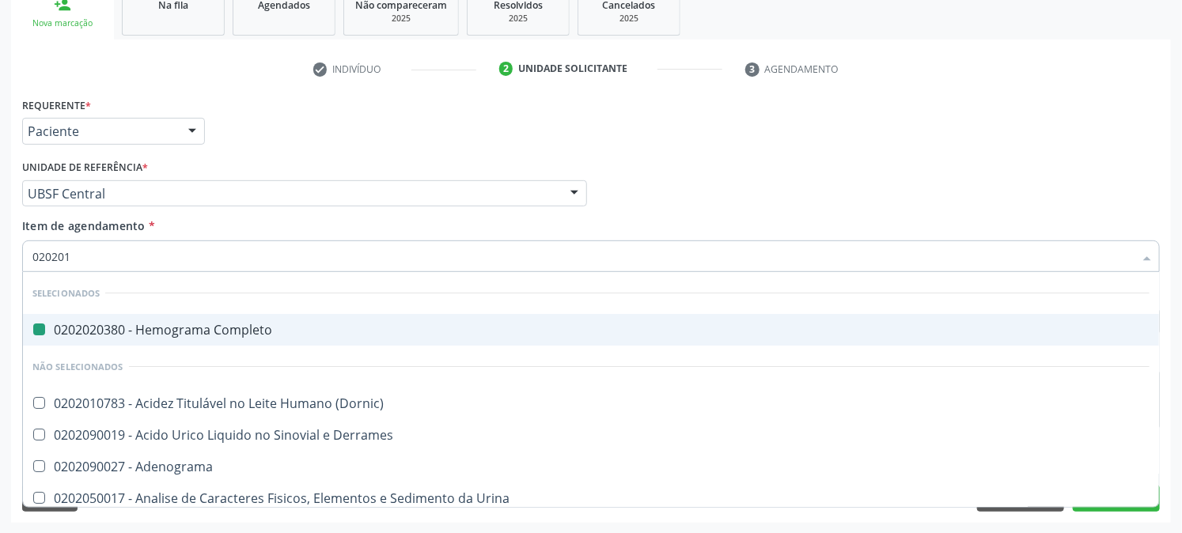
checkbox Reverso "false"
checkbox -Duke "false"
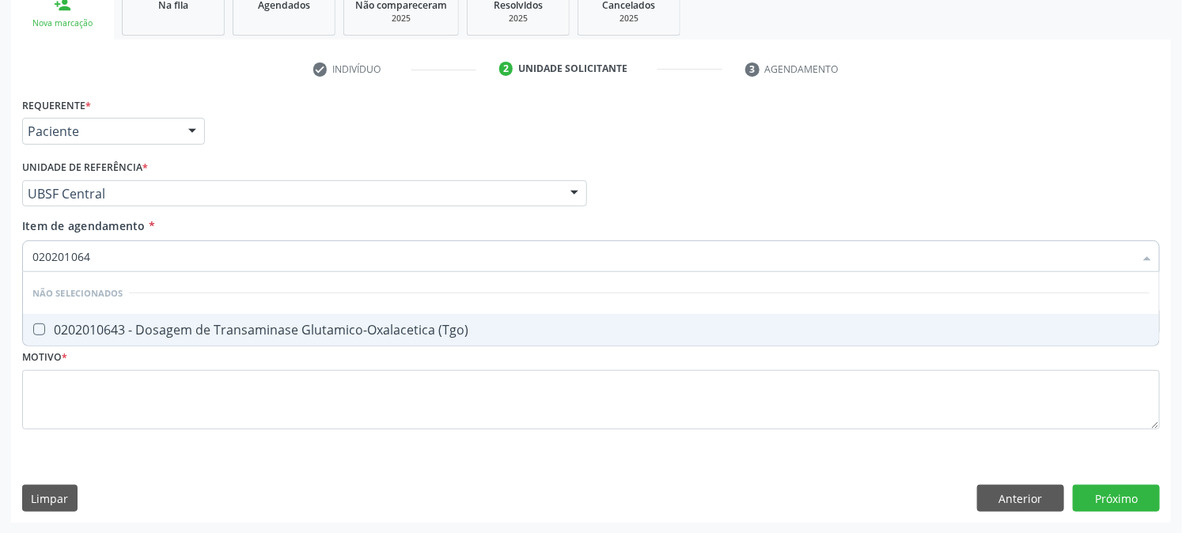
type input "0202010643"
click at [74, 327] on div "0202010643 - Dosagem de Transaminase Glutamico-Oxalacetica (Tgo)" at bounding box center [590, 330] width 1117 height 13
checkbox \(Tgo\) "true"
drag, startPoint x: 0, startPoint y: 297, endPoint x: 0, endPoint y: 331, distance: 34.0
click at [0, 331] on div "Acompanhamento Acompanhe a situação das marcações correntes e finalizadas Relat…" at bounding box center [591, 185] width 1182 height 697
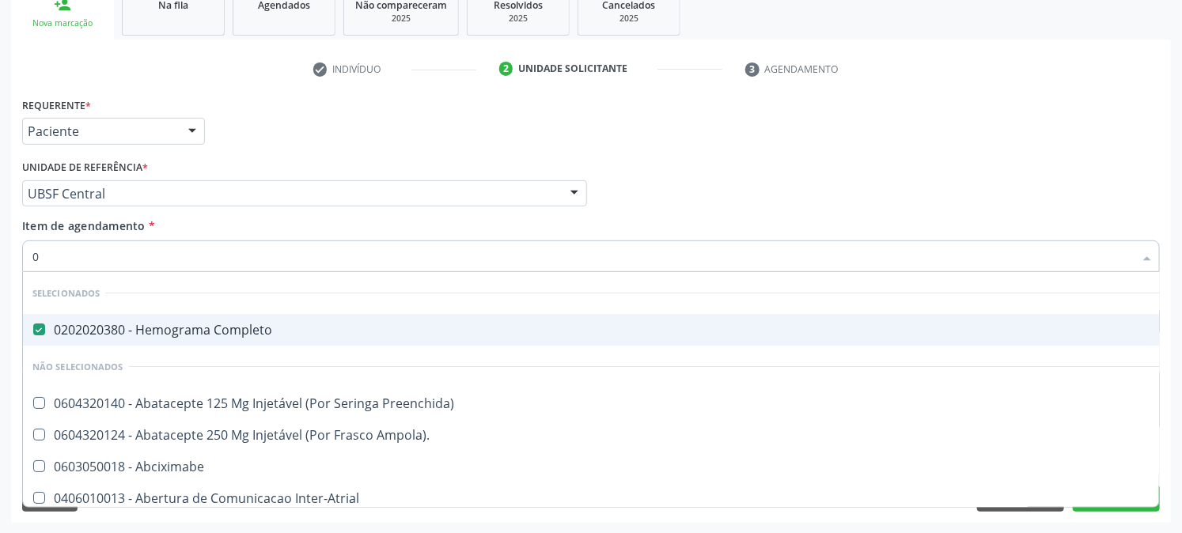
type input "02"
checkbox Simples "true"
checkbox Vesical\) "true"
checkbox Comprimido\) "true"
checkbox Ml\) "true"
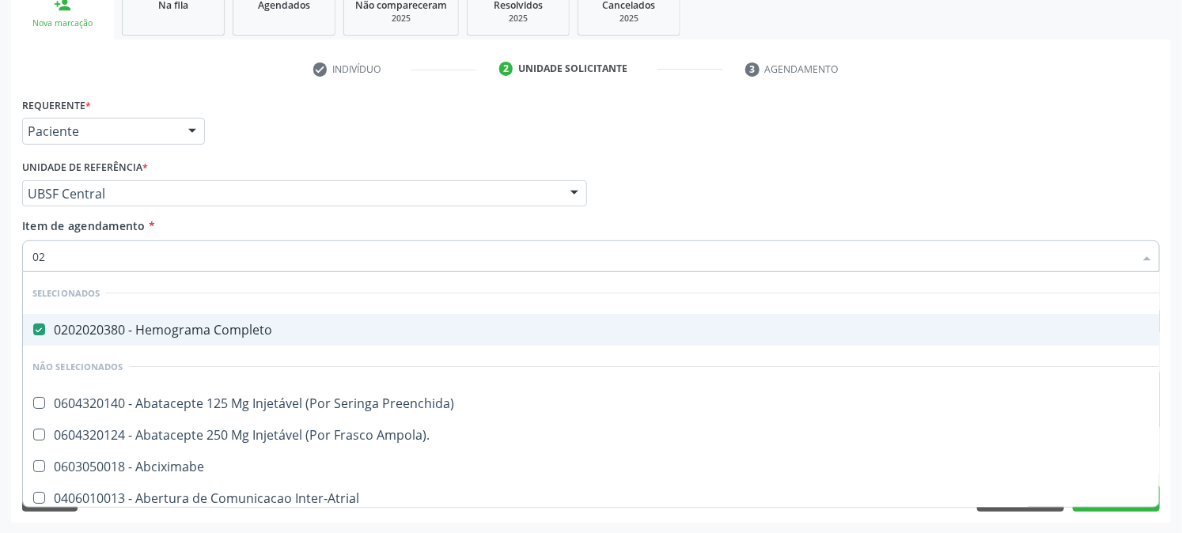
checkbox Colo "true"
type input "020"
checkbox \(Ch50\) "true"
checkbox Aminoacidos "true"
checkbox Osmolaridade "true"
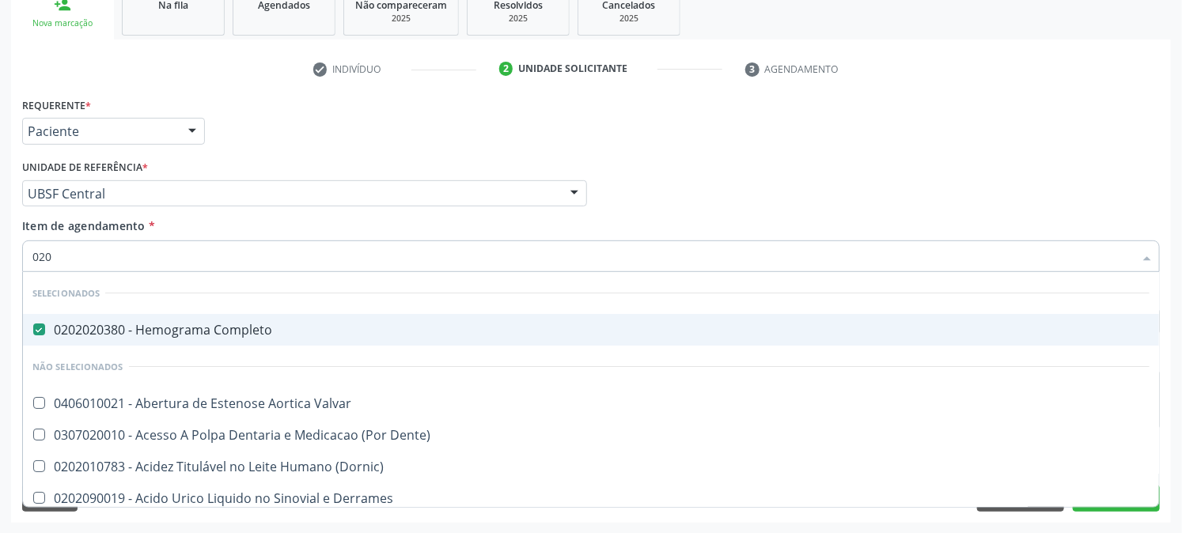
checkbox Ivy "true"
checkbox 17-Hidroxicorticosteroides "true"
checkbox Ferritina "false"
checkbox Serico "false"
checkbox Glicose "false"
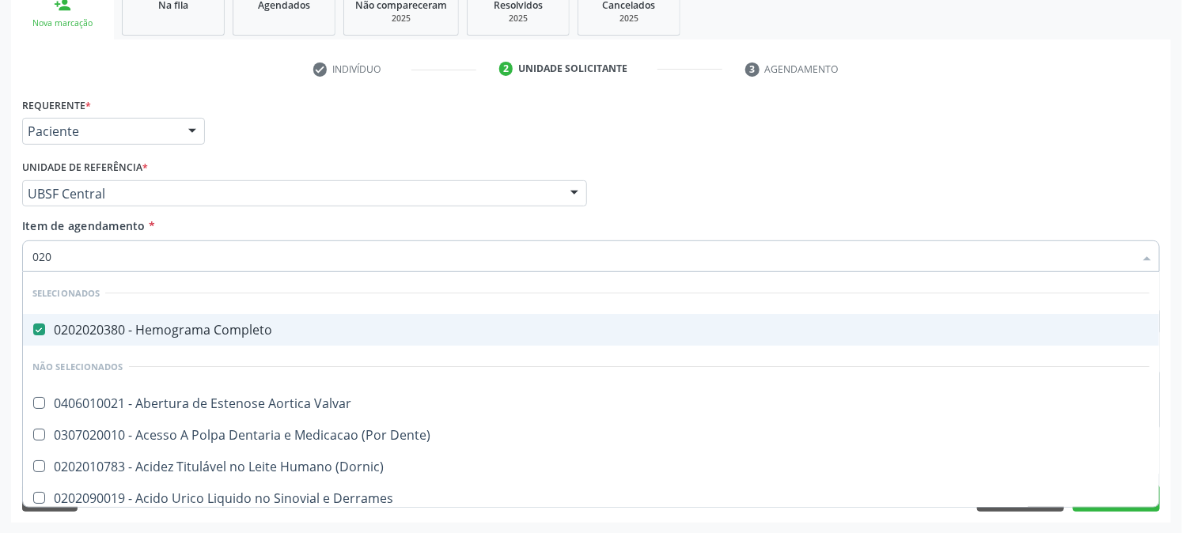
checkbox Glicosilada "false"
checkbox \(Tgo\) "false"
type input "0202"
checkbox Leitura "true"
checkbox Oral "true"
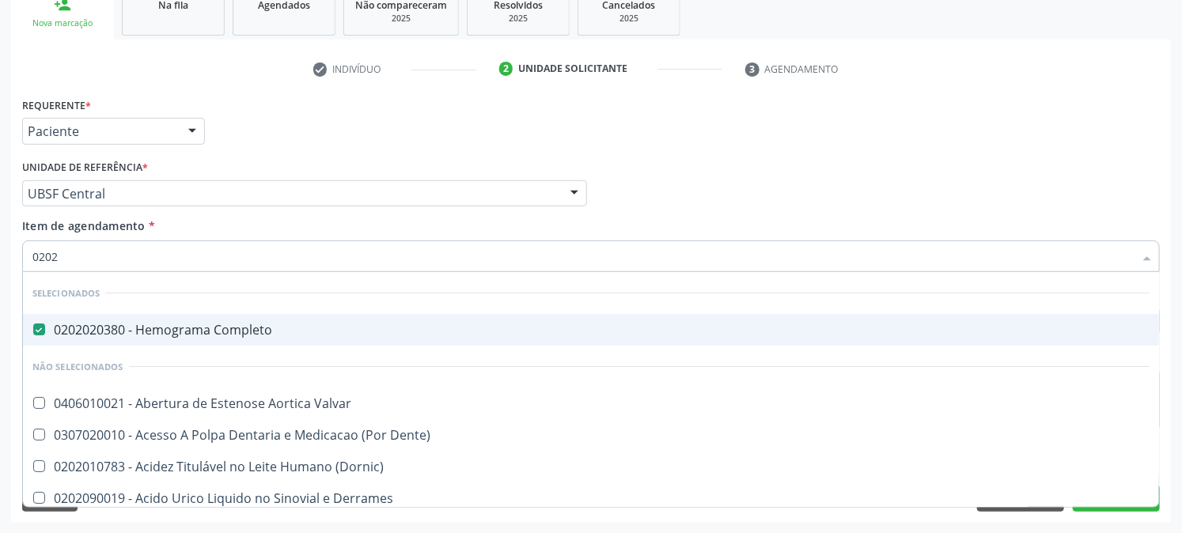
checkbox Epidemiológica "true"
checkbox Pontas "true"
checkbox Uretra "true"
type input "02020"
checkbox \(Dht\) "true"
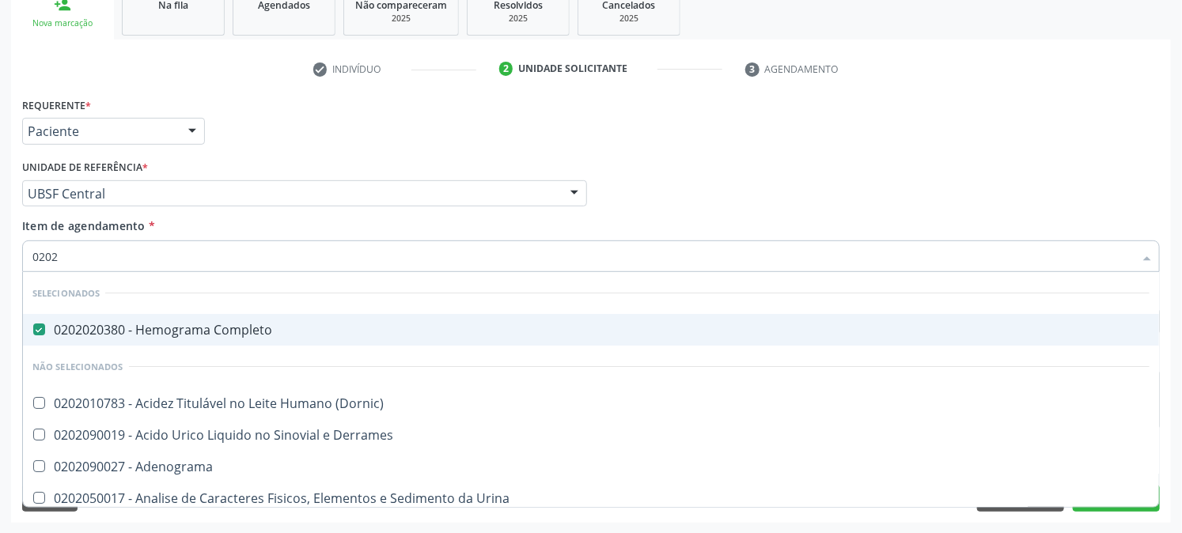
checkbox Fecal "true"
checkbox Xiii "true"
checkbox Ferritina "false"
checkbox Serico "false"
checkbox Formaldeido "true"
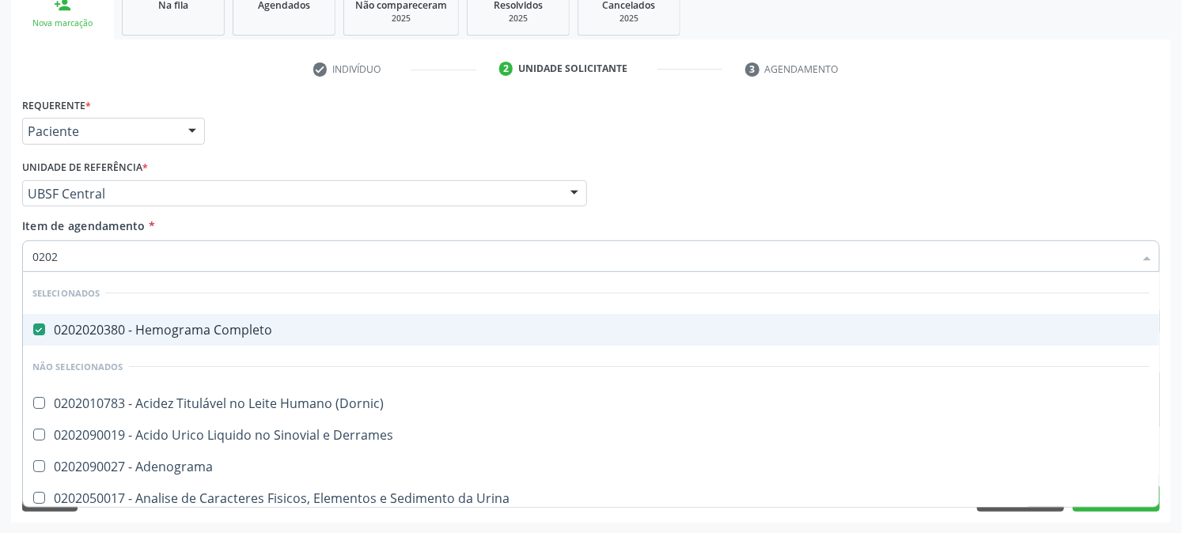
checkbox Glicose "false"
checkbox Glicosilada "false"
checkbox Progesterona "true"
checkbox \(Tgo\) "false"
type input "020201"
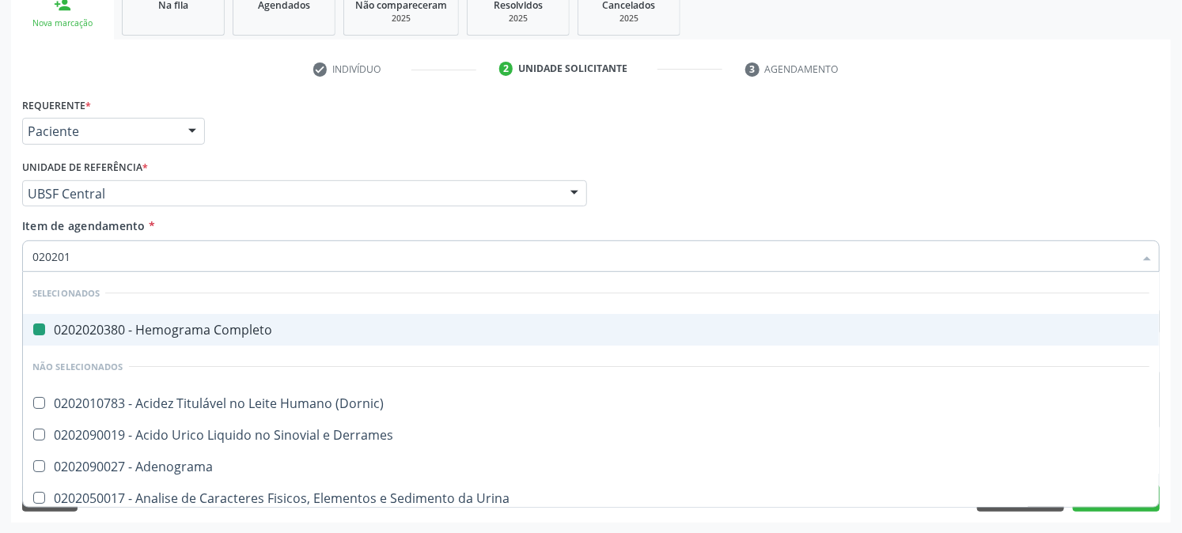
checkbox Completo "false"
checkbox Globular "true"
checkbox \(Cada\) "true"
checkbox Reverso "true"
checkbox -Duke "true"
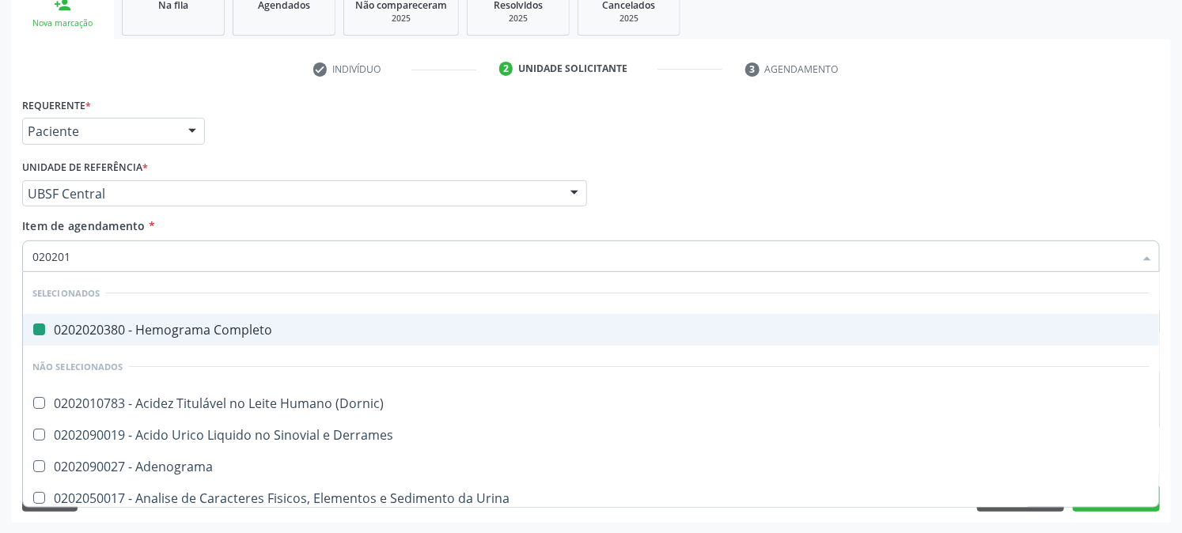
checkbox 5-Nucleotidase "true"
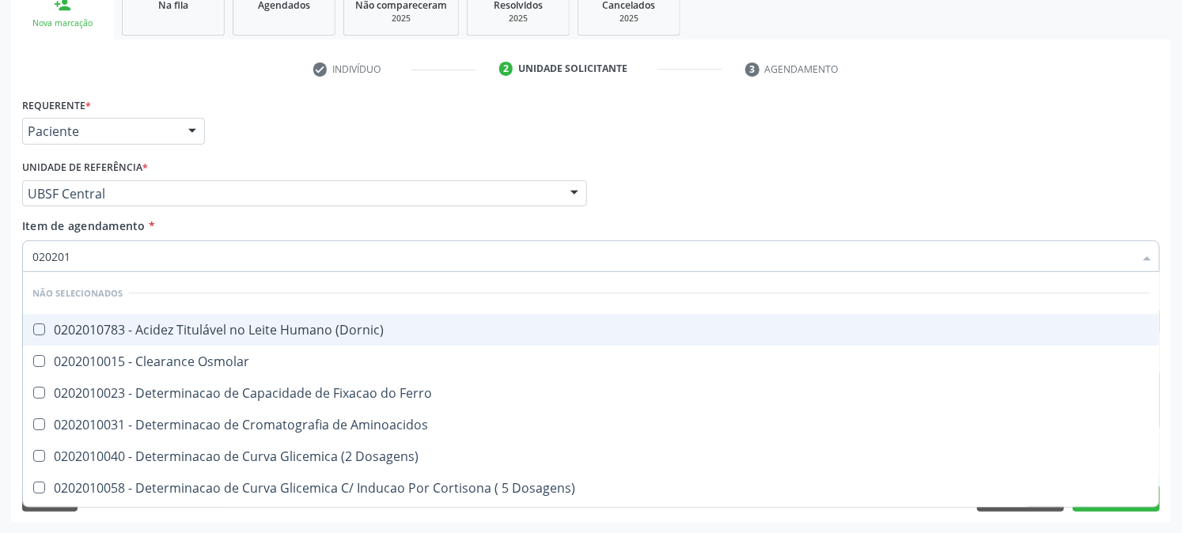
type input "0202010"
checkbox Creatinina "true"
checkbox \(Cpk\) "true"
checkbox Serico "false"
checkbox Total "true"
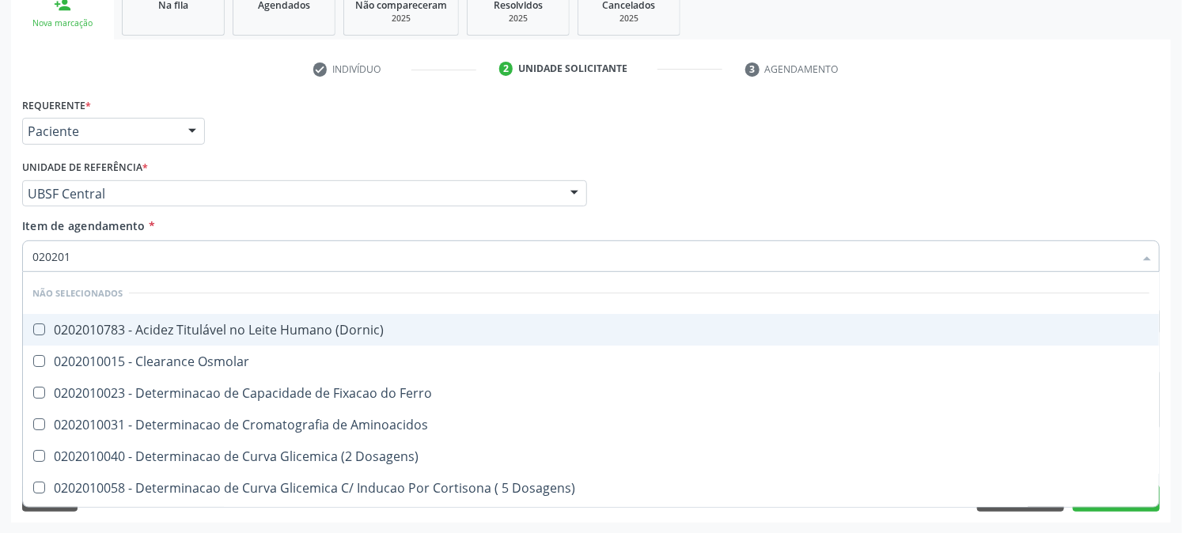
checkbox Glicose "false"
checkbox Glicosilada "false"
checkbox Lipase "true"
checkbox \(Tgo\) "false"
type input "02020106"
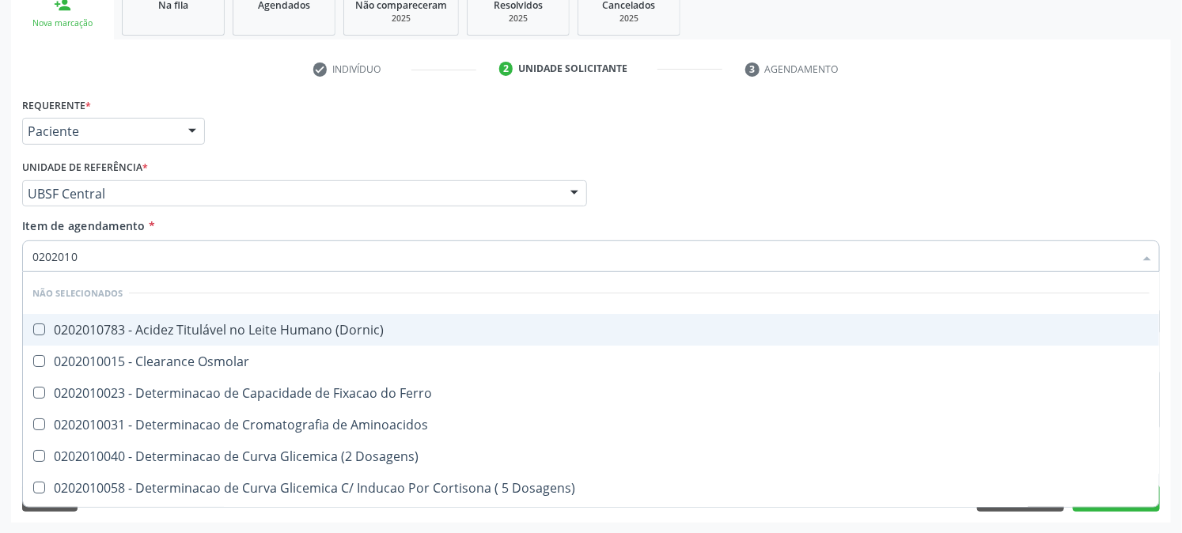
checkbox Dosagens\) "true"
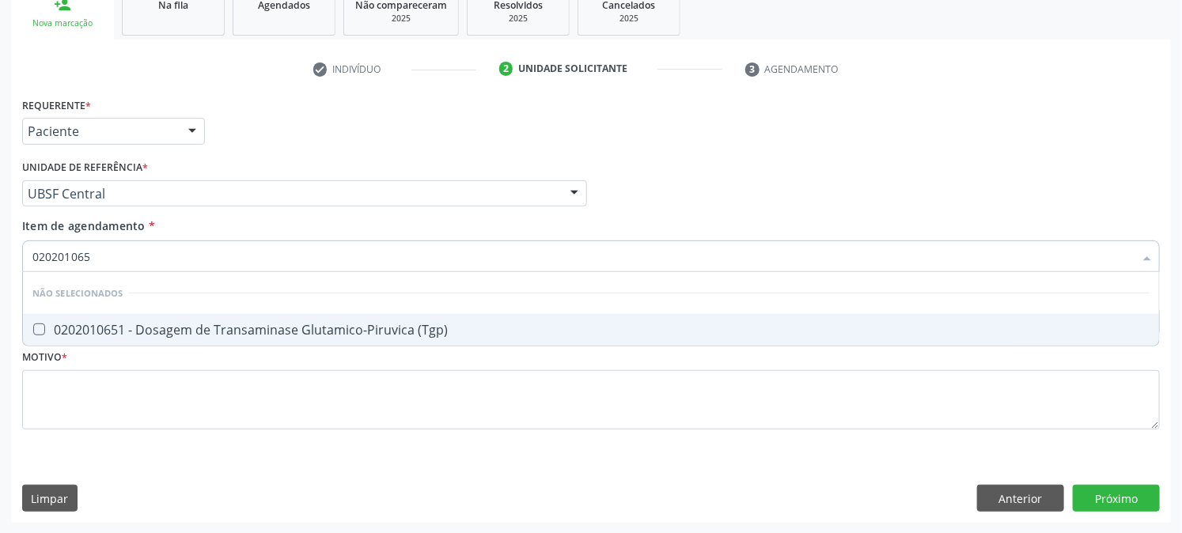
type input "0202010651"
click at [89, 326] on div "0202010651 - Dosagem de Transaminase Glutamico-Piruvica (Tgp)" at bounding box center [590, 330] width 1117 height 13
checkbox \(Tgp\) "true"
drag, startPoint x: 113, startPoint y: 251, endPoint x: 0, endPoint y: 312, distance: 128.5
click at [0, 311] on div "Acompanhamento Acompanhe a situação das marcações correntes e finalizadas Relat…" at bounding box center [591, 185] width 1182 height 697
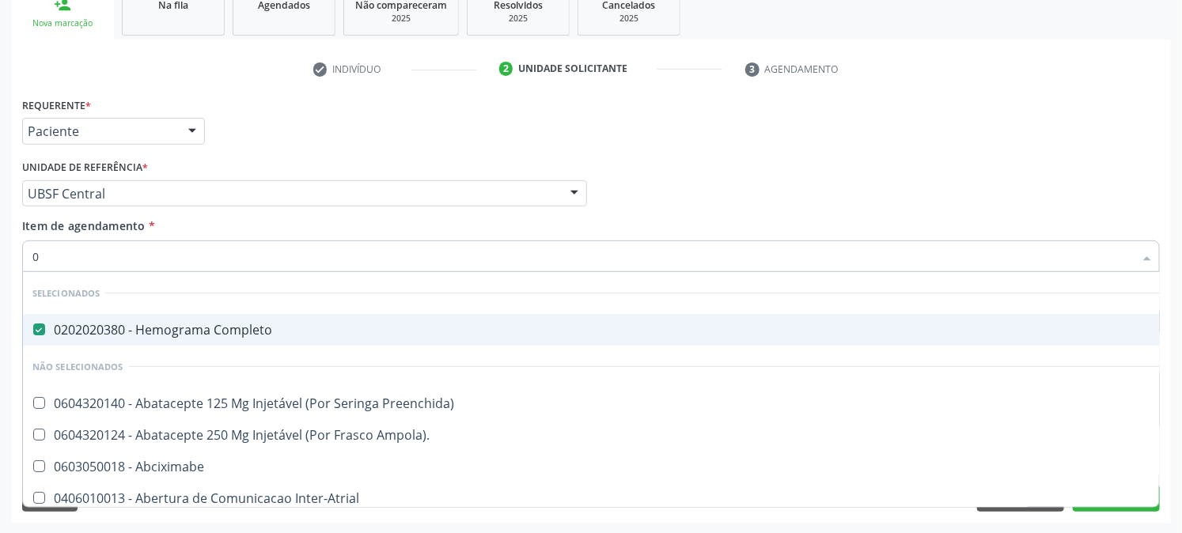
type input "02"
checkbox Simples "true"
checkbox Vesical\) "true"
checkbox Comprimido\) "true"
checkbox Ml\) "true"
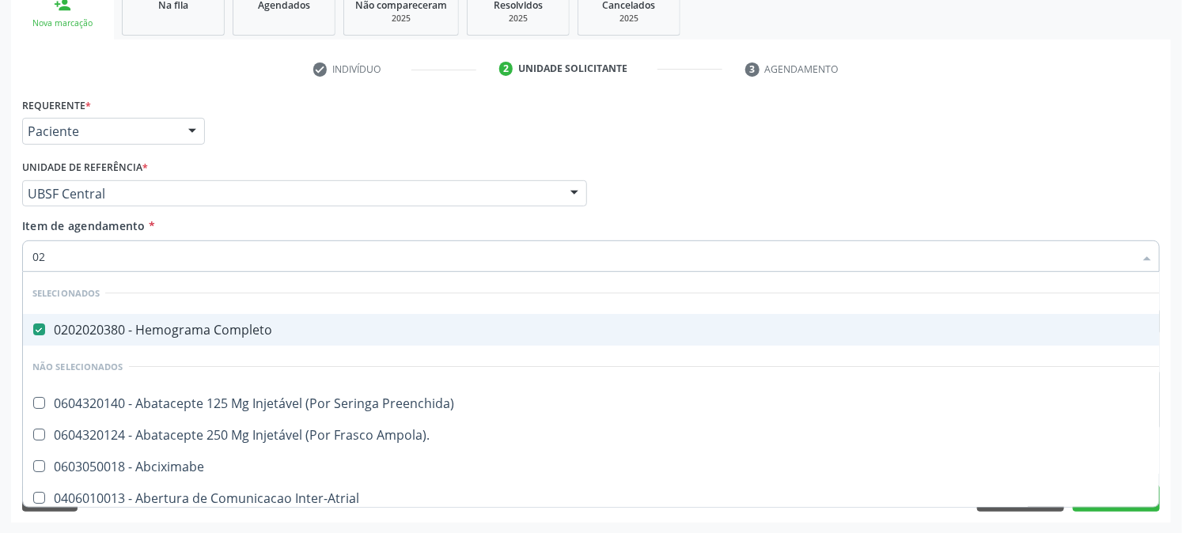
checkbox Colo "true"
checkbox Posterior "true"
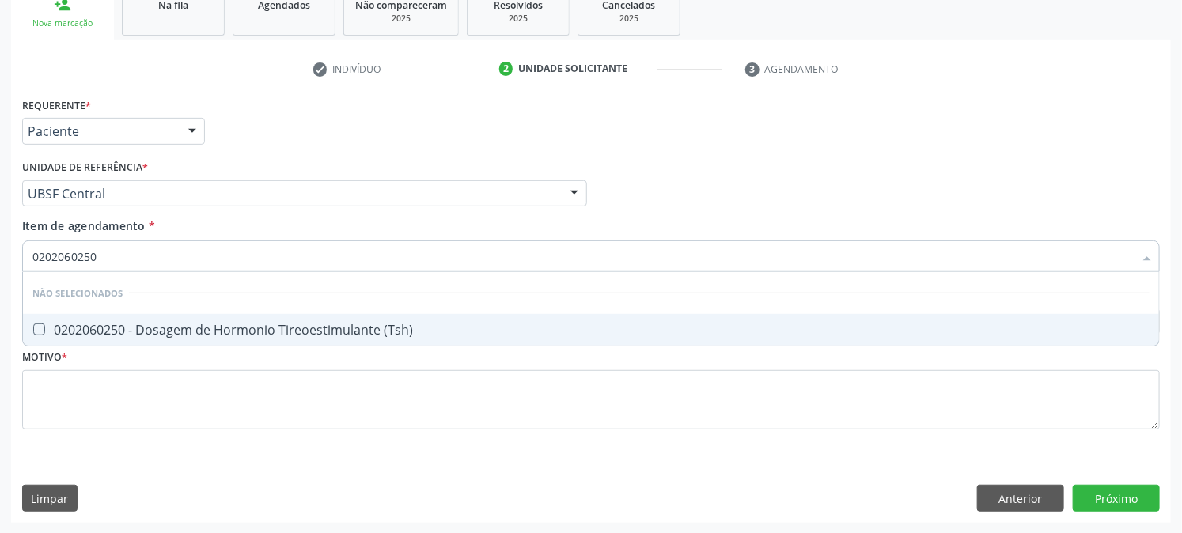
click at [79, 324] on div "0202060250 - Dosagem de Hormonio Tireoestimulante (Tsh)" at bounding box center [590, 330] width 1117 height 13
drag, startPoint x: 0, startPoint y: 271, endPoint x: 6, endPoint y: 327, distance: 56.4
click at [0, 293] on div "Acompanhamento Acompanhe a situação das marcações correntes e finalizadas Relat…" at bounding box center [591, 185] width 1182 height 697
click at [49, 328] on div "0202060373 - Dosagem de Tiroxina (T4)" at bounding box center [590, 330] width 1117 height 13
drag, startPoint x: 114, startPoint y: 259, endPoint x: 90, endPoint y: 323, distance: 68.3
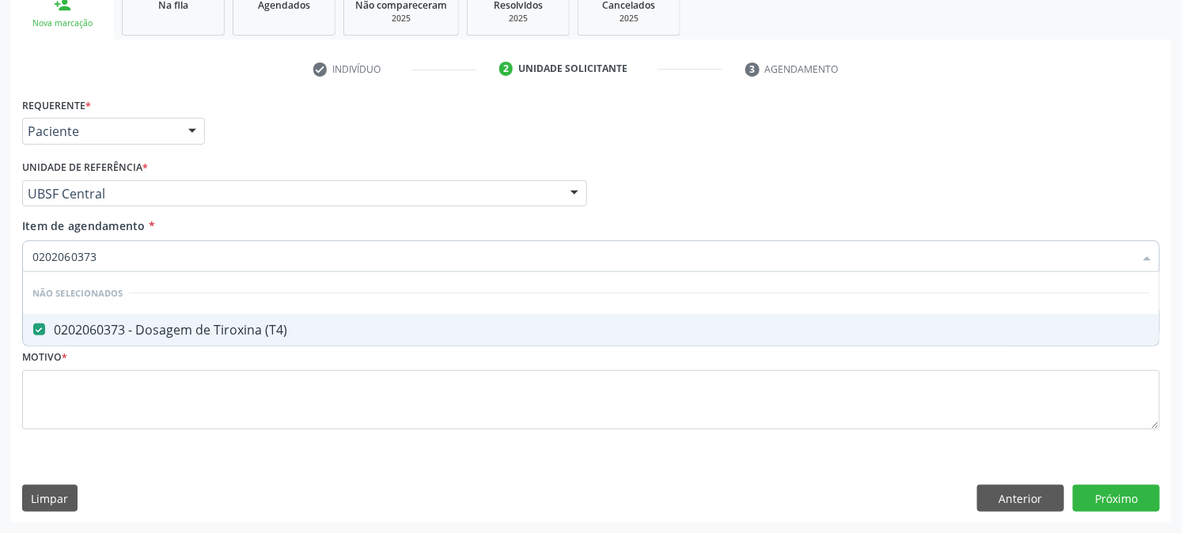
click at [0, 280] on div "Acompanhamento Acompanhe a situação das marcações correntes e finalizadas Relat…" at bounding box center [591, 185] width 1182 height 697
click at [301, 315] on span "0202010317 - Dosagem de Creatinina" at bounding box center [591, 330] width 1136 height 32
drag, startPoint x: 115, startPoint y: 250, endPoint x: 0, endPoint y: 306, distance: 127.7
click at [0, 306] on div "Acompanhamento Acompanhe a situação das marcações correntes e finalizadas Relat…" at bounding box center [591, 185] width 1182 height 697
click at [71, 330] on div "0202010694 - Dosagem de [PERSON_NAME]" at bounding box center [590, 330] width 1117 height 13
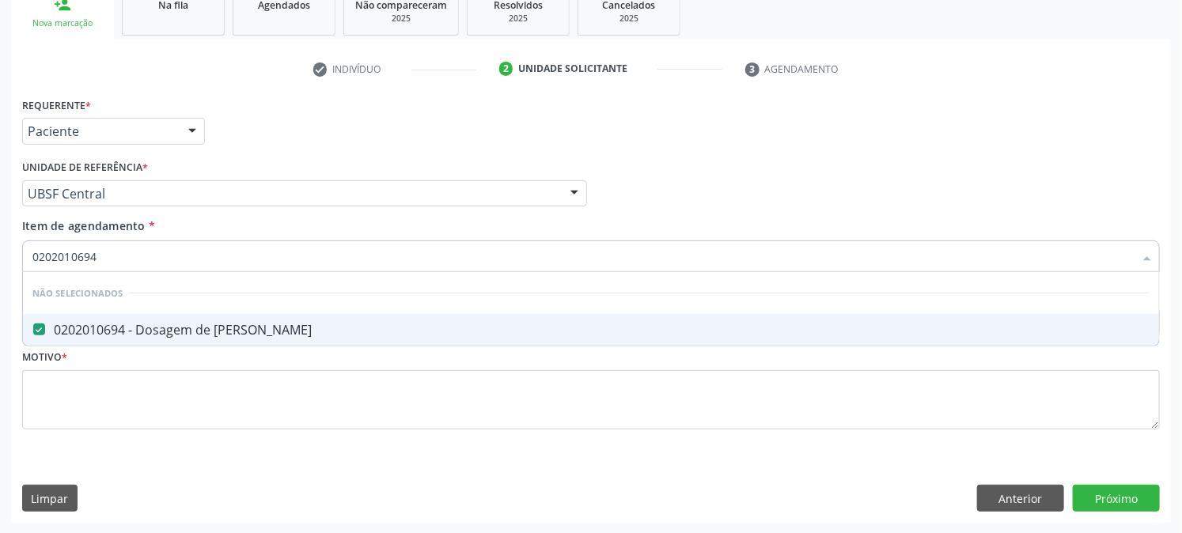
drag, startPoint x: 103, startPoint y: 251, endPoint x: 0, endPoint y: 271, distance: 104.9
click at [0, 270] on div "Acompanhamento Acompanhe a situação das marcações correntes e finalizadas Relat…" at bounding box center [591, 185] width 1182 height 697
click at [37, 329] on Fracoes at bounding box center [39, 330] width 12 height 12
click at [33, 329] on Fracoes "checkbox" at bounding box center [28, 329] width 10 height 10
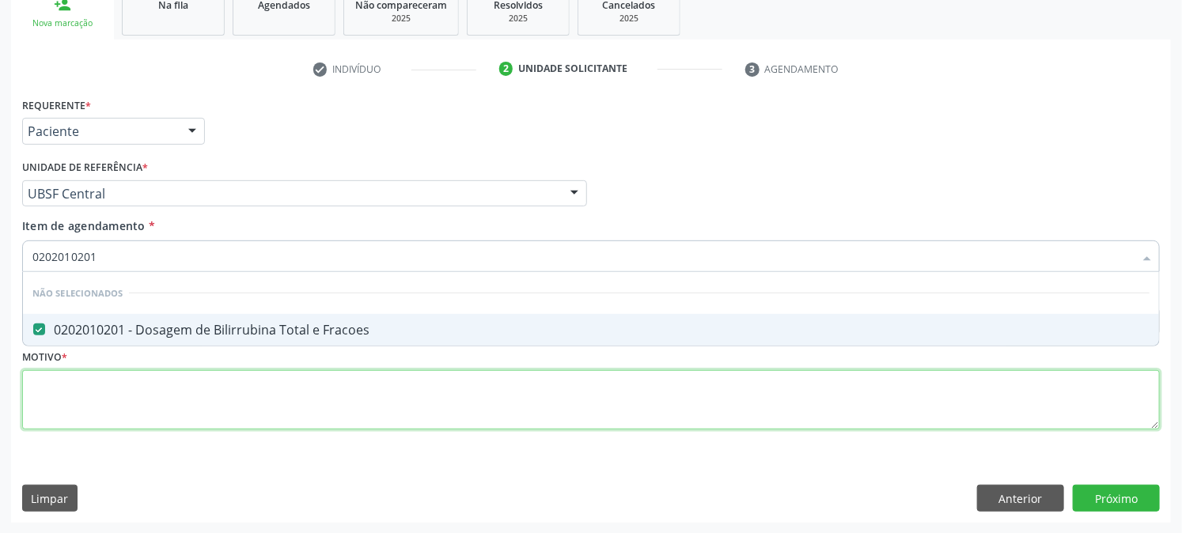
click at [70, 428] on div "Requerente * Paciente Médico(a) Enfermeiro(a) Paciente Nenhum resultado encontr…" at bounding box center [591, 272] width 1138 height 358
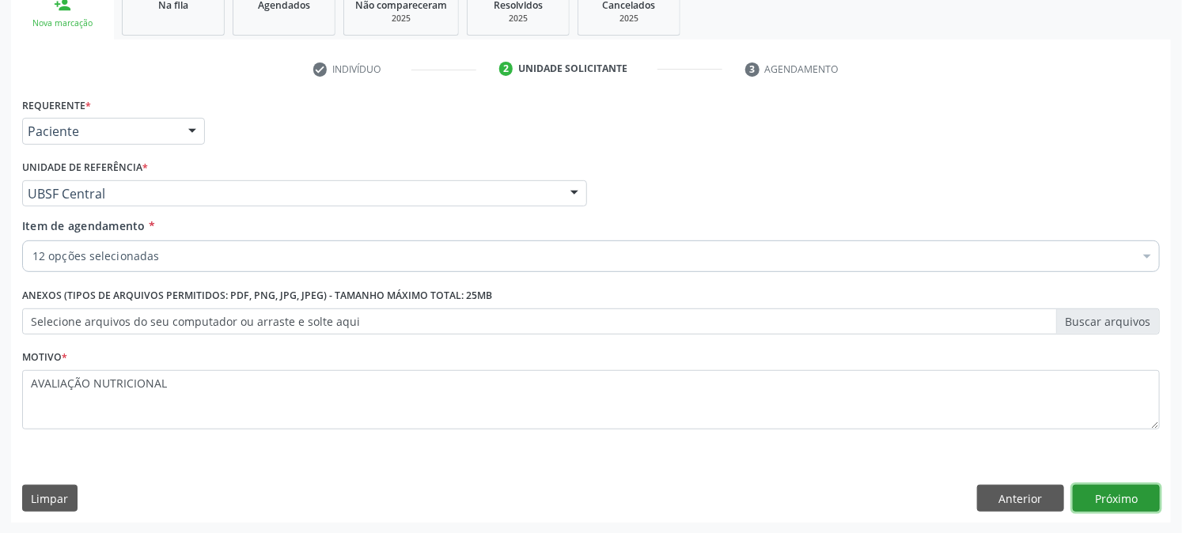
click at [1127, 505] on button "Próximo" at bounding box center [1116, 498] width 87 height 27
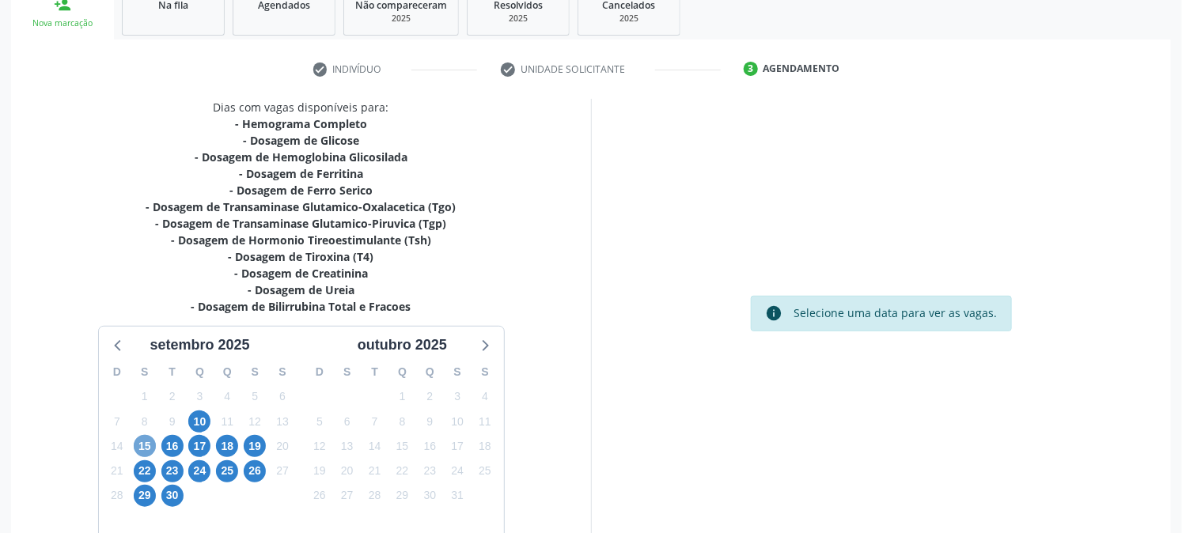
click at [150, 438] on span "15" at bounding box center [145, 446] width 22 height 22
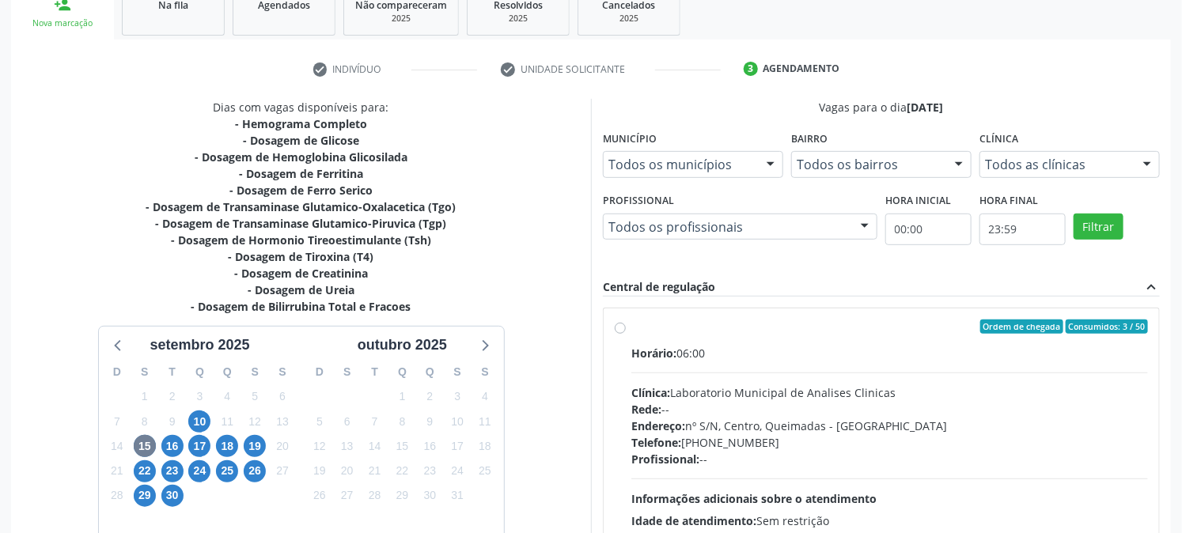
click at [691, 325] on div "Ordem de chegada Consumidos: 3 / 50" at bounding box center [889, 327] width 517 height 14
click at [626, 325] on input "Ordem de chegada Consumidos: 3 / 50 Horário: 06:00 Clínica: Laboratorio Municip…" at bounding box center [620, 327] width 11 height 14
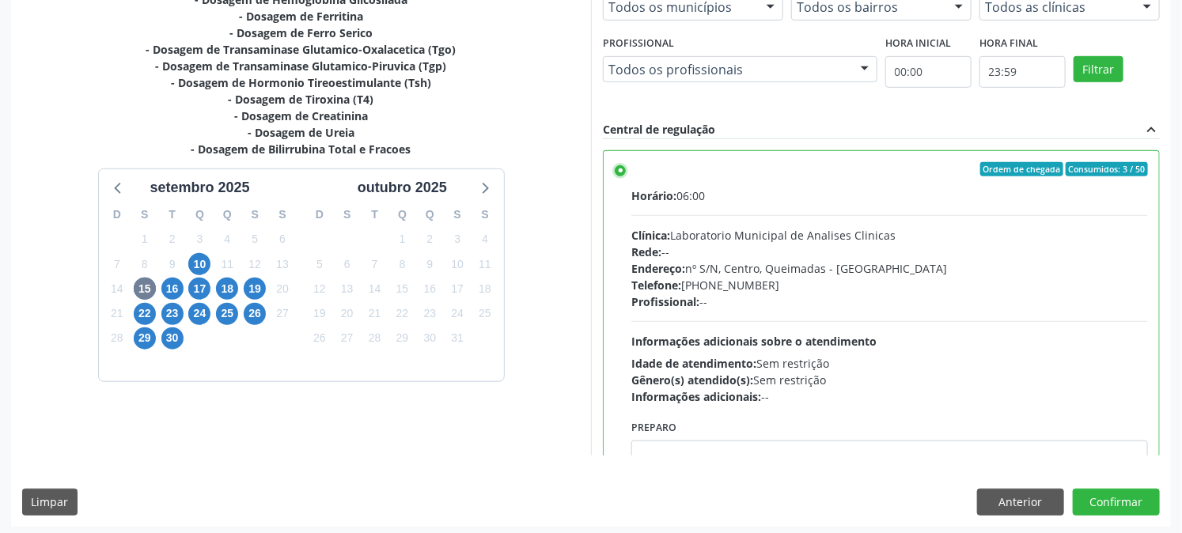
scroll to position [411, 0]
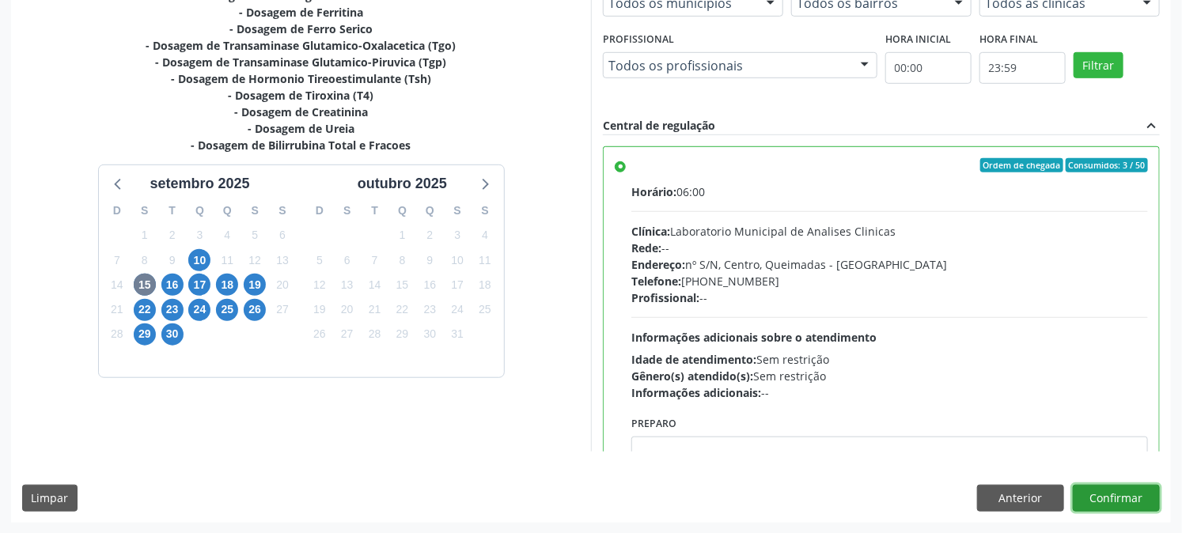
click at [1101, 489] on button "Confirmar" at bounding box center [1116, 498] width 87 height 27
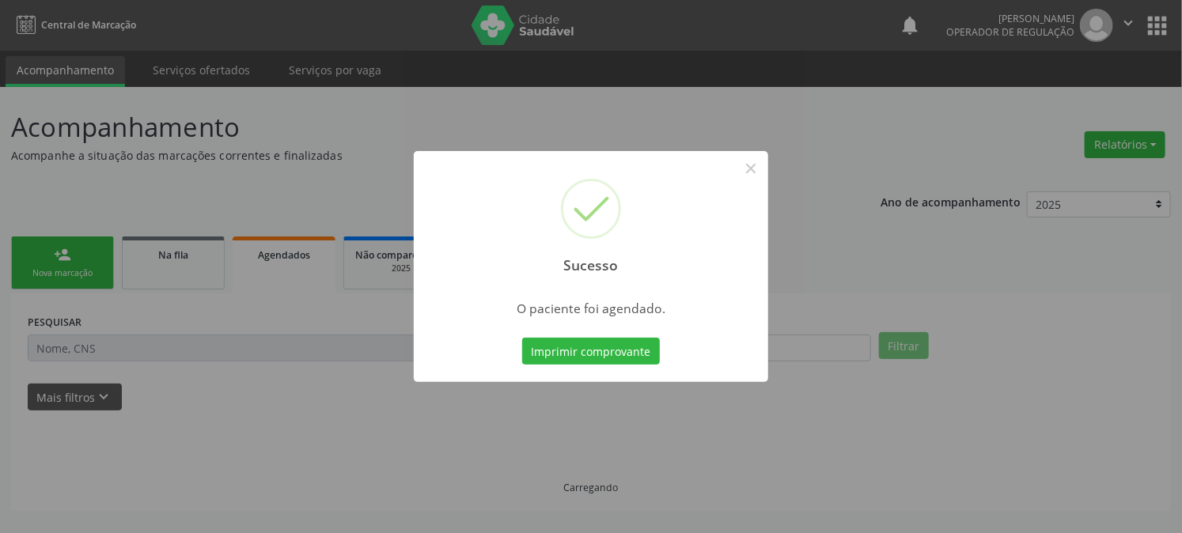
scroll to position [0, 0]
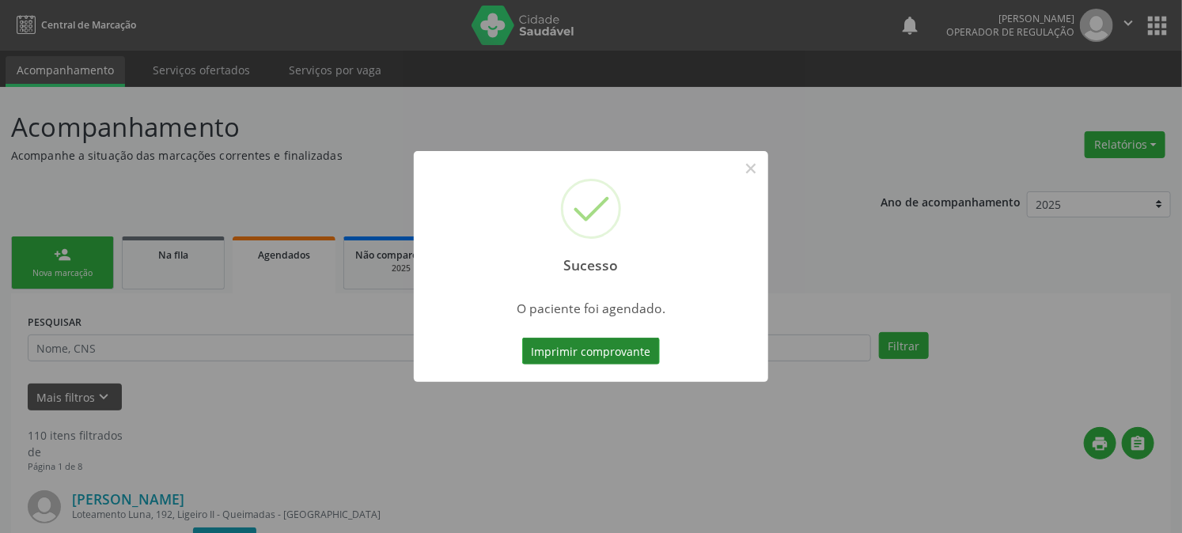
click at [558, 357] on button "Imprimir comprovante" at bounding box center [591, 351] width 138 height 27
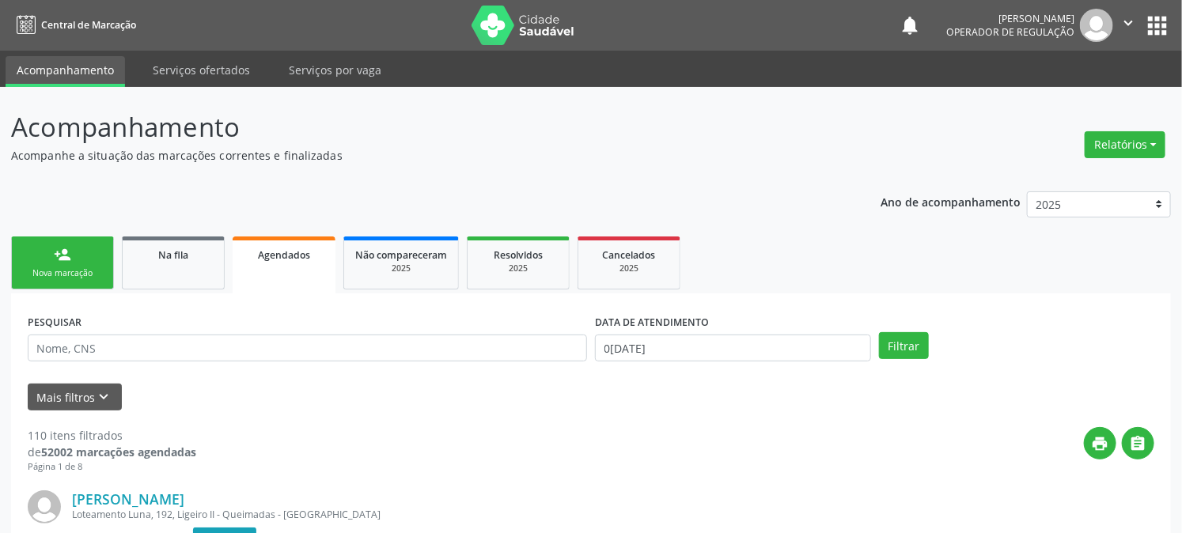
click at [259, 256] on span "Agendados" at bounding box center [284, 254] width 52 height 13
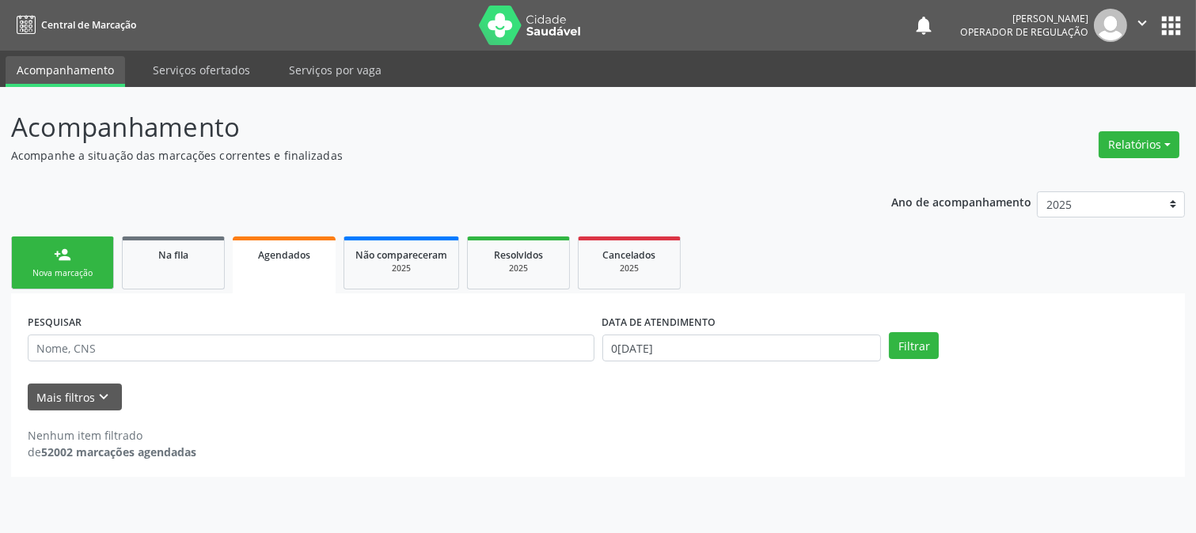
click at [55, 272] on div "Nova marcação" at bounding box center [62, 273] width 79 height 12
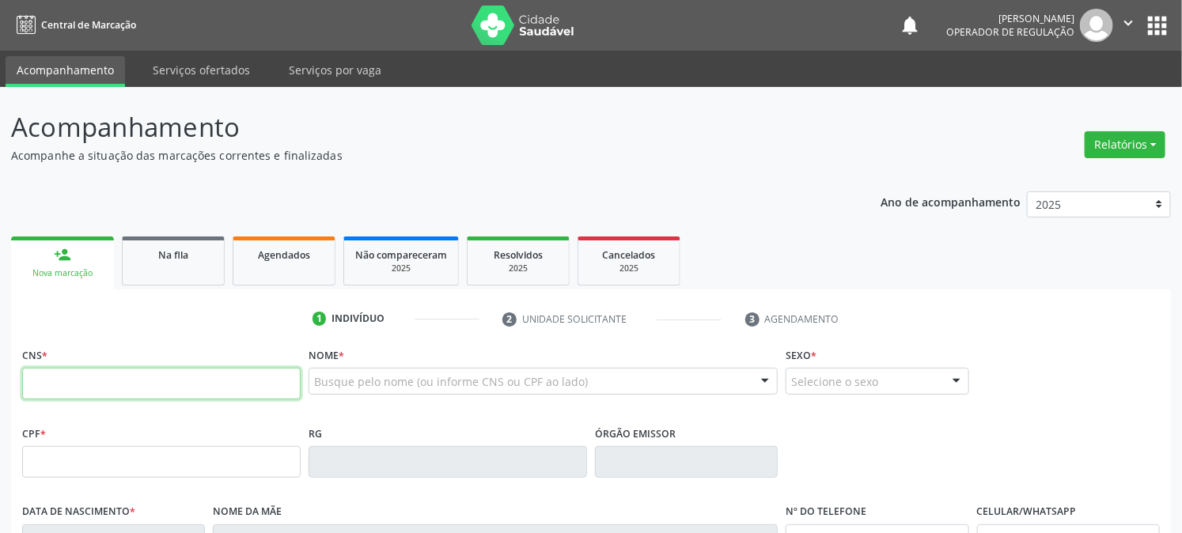
click at [121, 378] on input "text" at bounding box center [161, 384] width 279 height 32
click at [121, 378] on input "702" at bounding box center [161, 384] width 279 height 32
type input "702 4085 0012 5621"
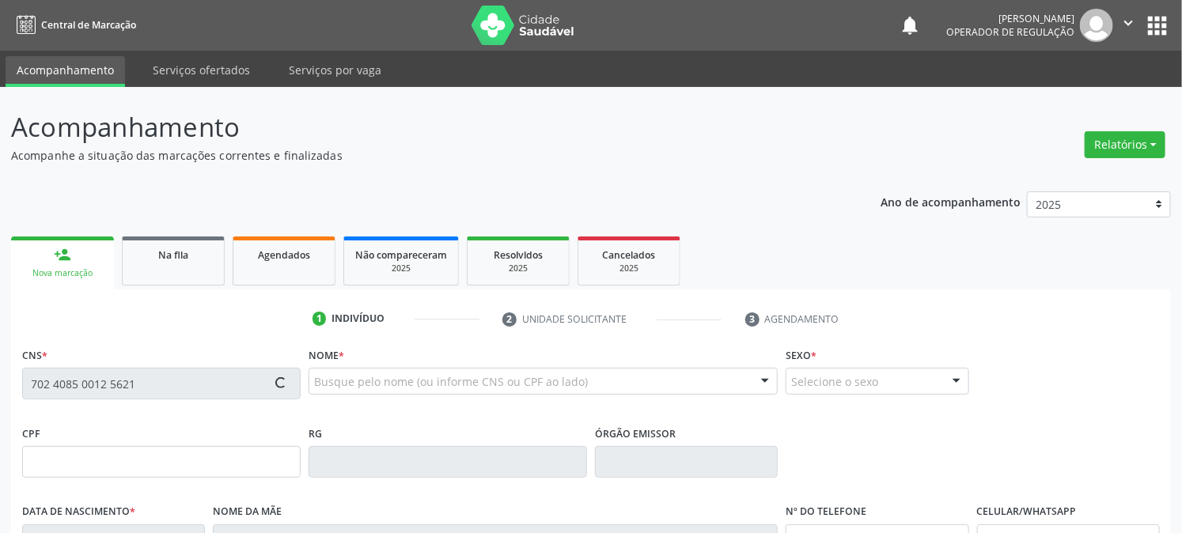
type input "099.146.294-74"
type input "09[DATE]"
type input "[PERSON_NAME]"
type input "[PHONE_NUMBER]"
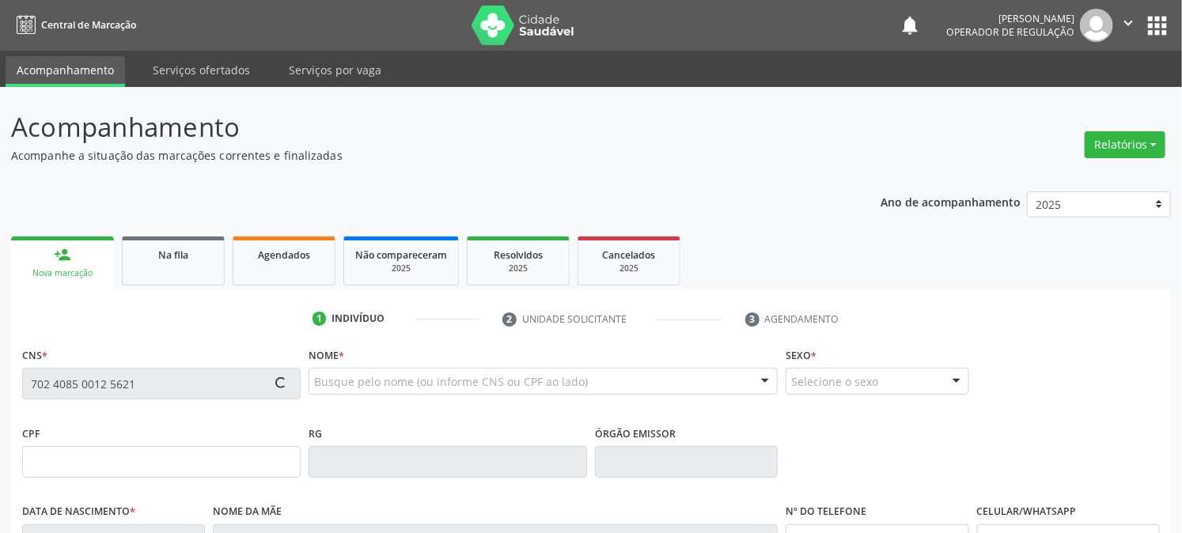
type input "33"
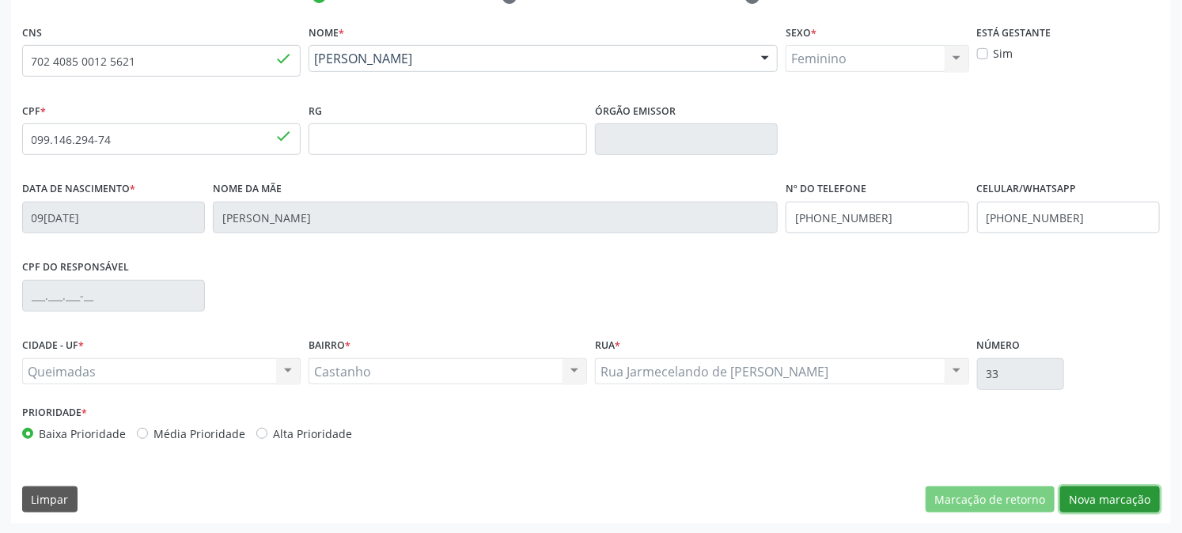
click at [1118, 500] on button "Nova marcação" at bounding box center [1110, 500] width 100 height 27
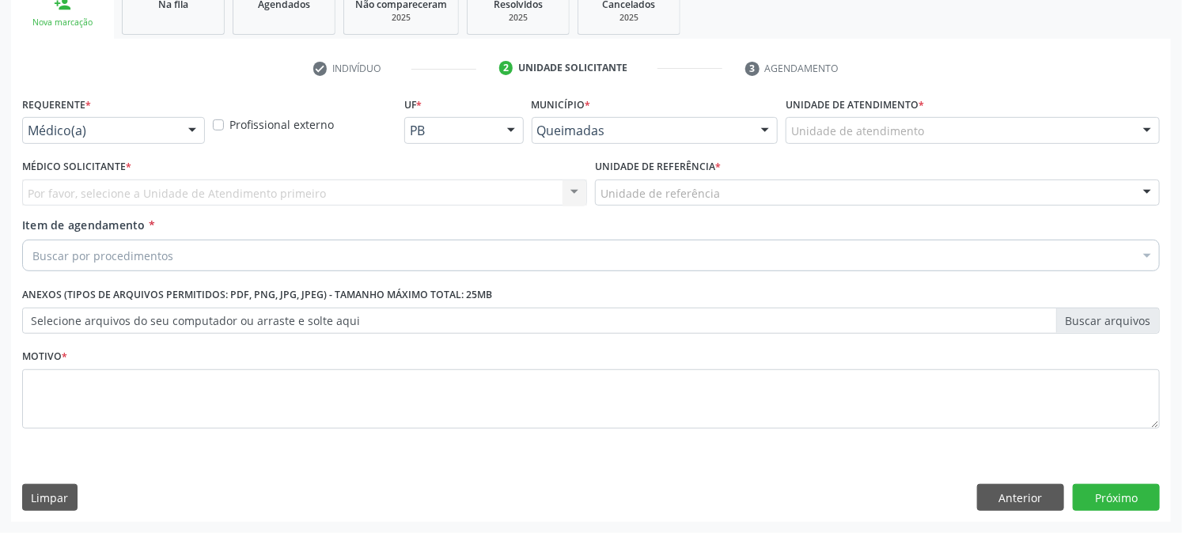
scroll to position [250, 0]
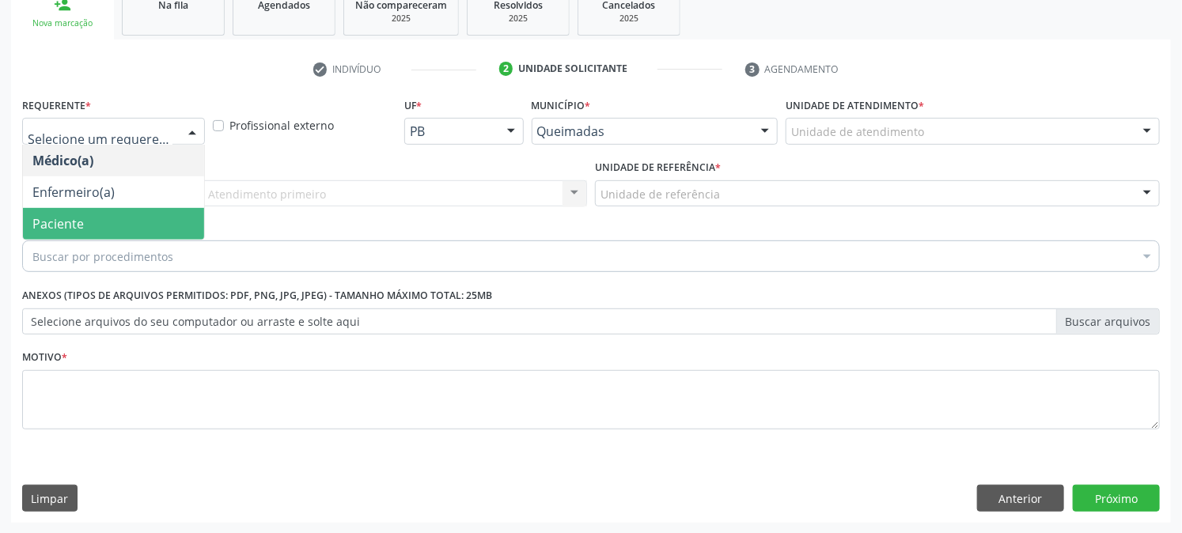
click at [92, 228] on span "Paciente" at bounding box center [113, 224] width 181 height 32
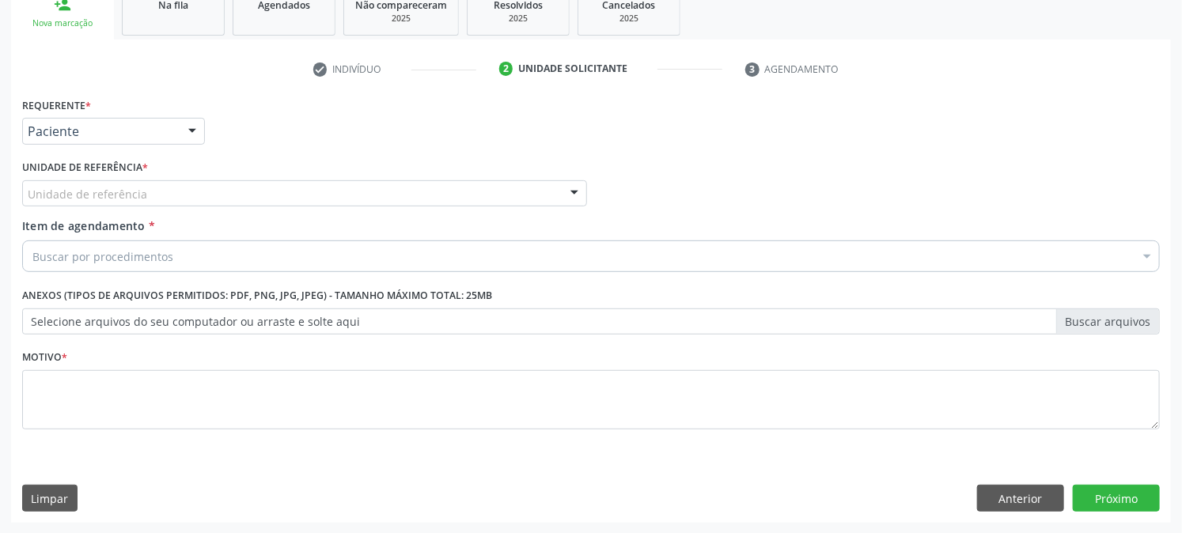
click at [99, 203] on div "Unidade de referência" at bounding box center [304, 193] width 565 height 27
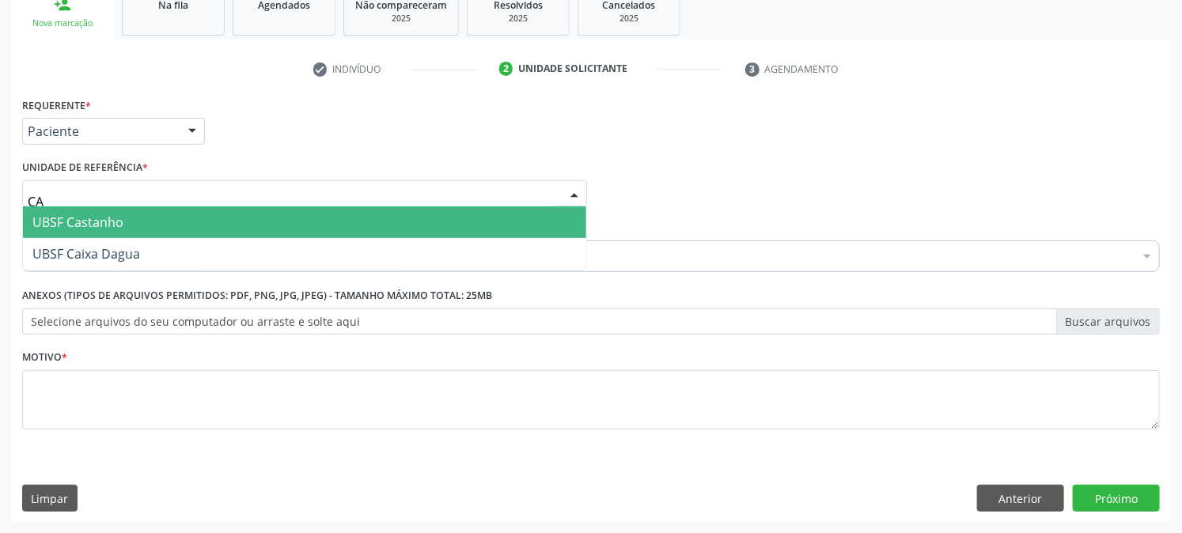
type input "CAS"
click at [108, 219] on span "UBSF Castanho" at bounding box center [77, 222] width 91 height 17
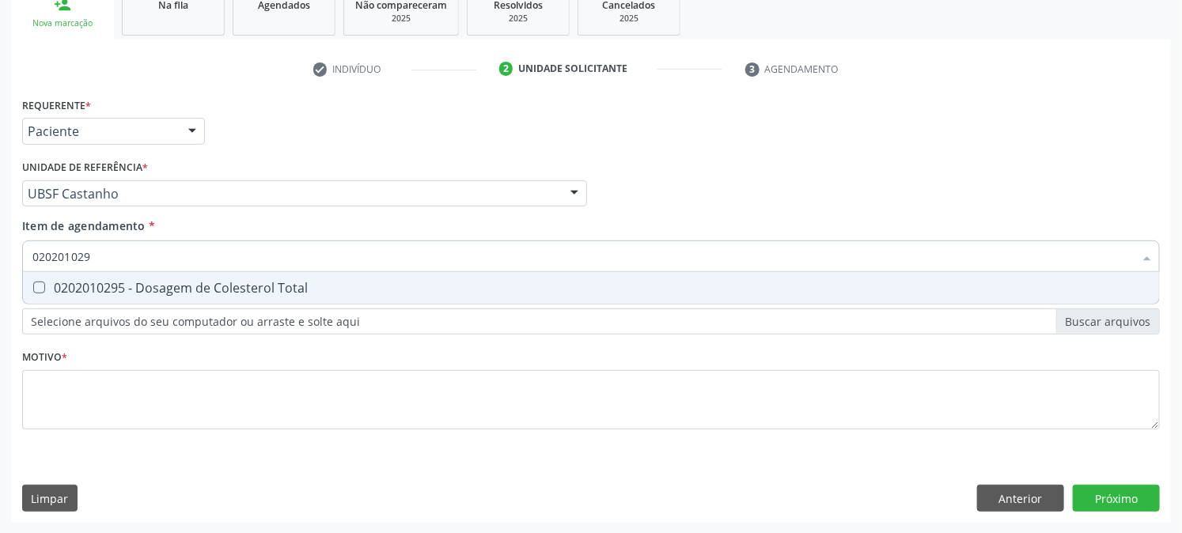
type input "0202010295"
click at [120, 282] on div "0202010295 - Dosagem de Colesterol Total" at bounding box center [590, 288] width 1117 height 13
checkbox Total "true"
drag, startPoint x: 138, startPoint y: 245, endPoint x: 107, endPoint y: 257, distance: 33.1
click at [107, 257] on input "0202010295" at bounding box center [582, 257] width 1101 height 32
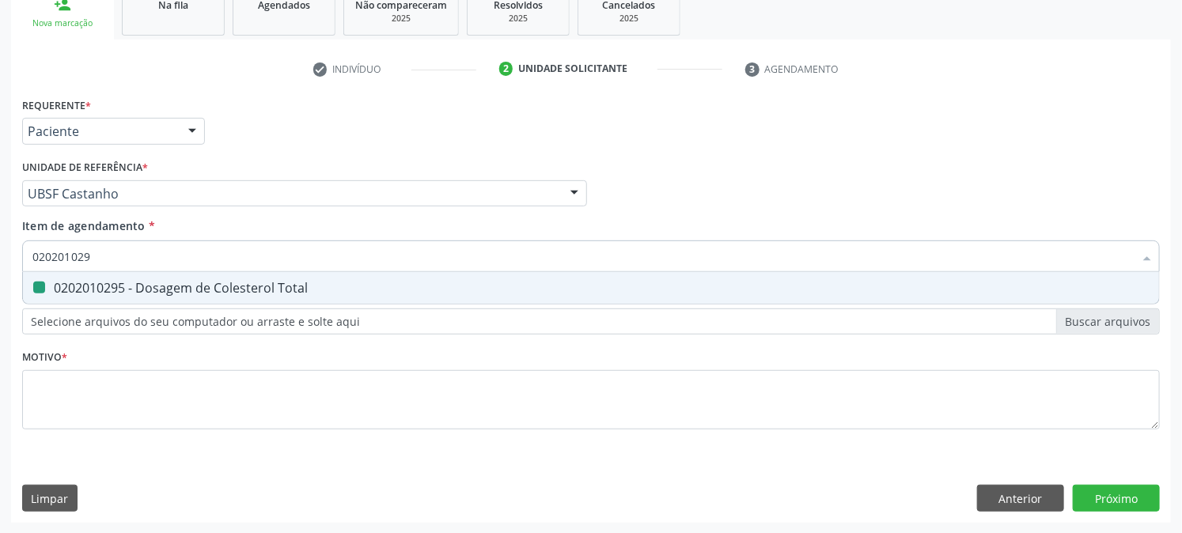
type input "02020102"
checkbox Total "false"
type input "0"
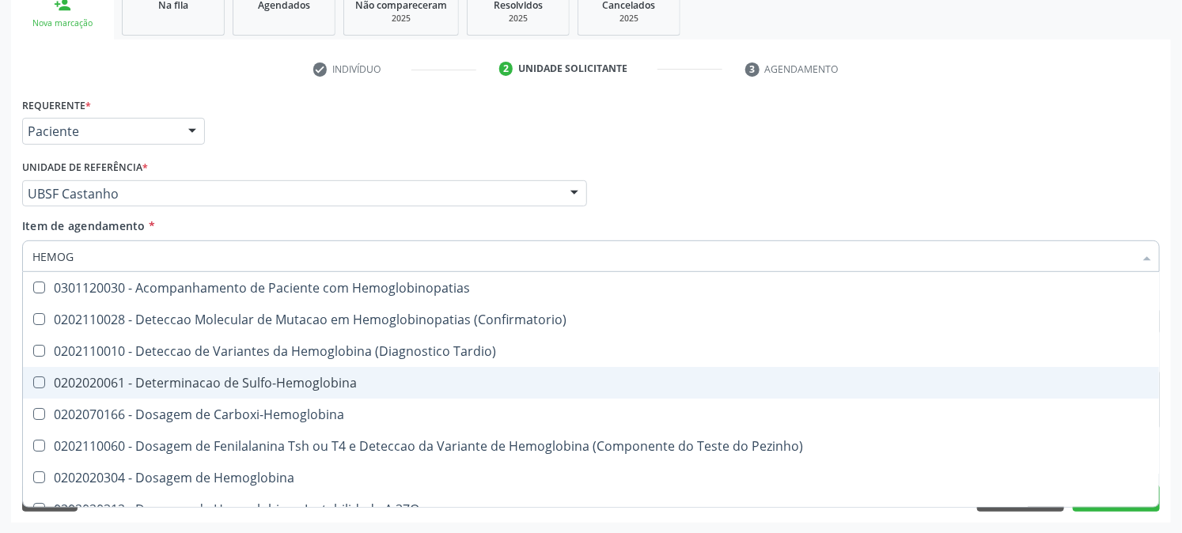
type input "HEMOGR"
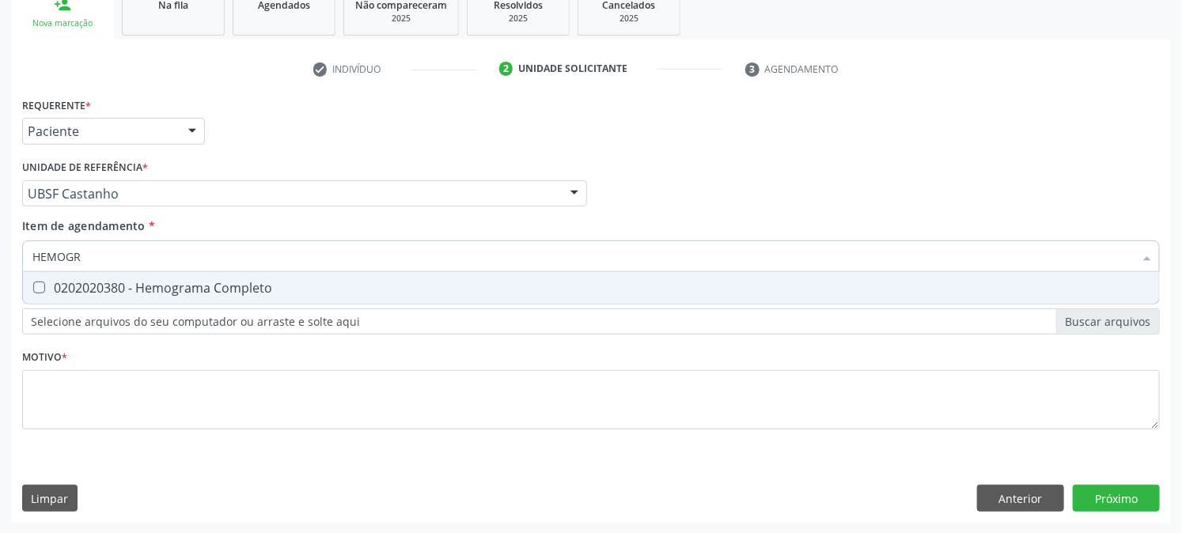
click at [164, 282] on div "0202020380 - Hemograma Completo" at bounding box center [590, 288] width 1117 height 13
checkbox Completo "true"
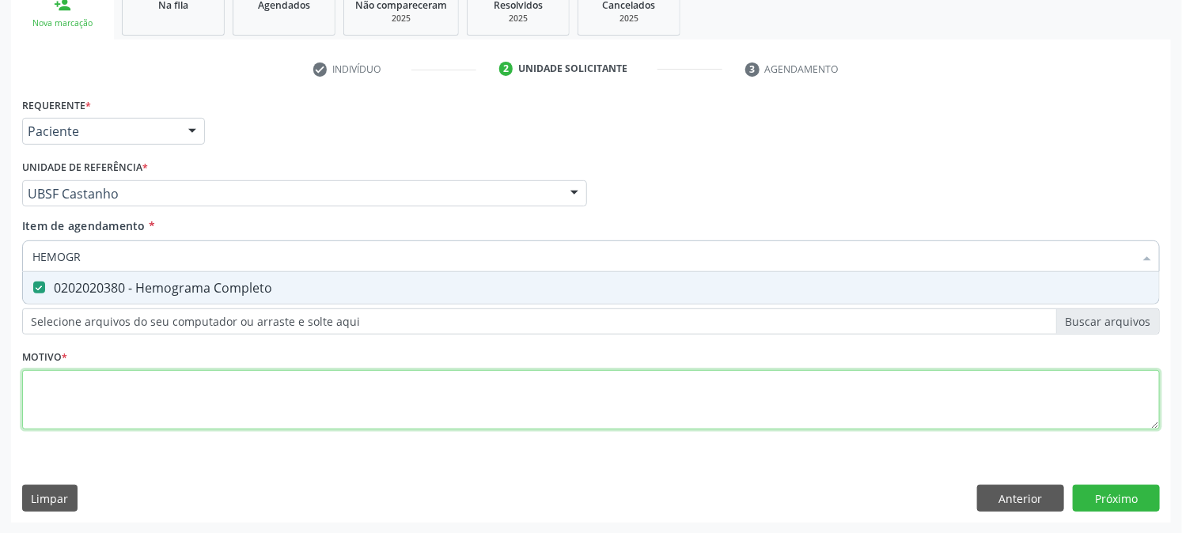
click at [161, 388] on div "Requerente * Paciente Médico(a) Enfermeiro(a) Paciente Nenhum resultado encontr…" at bounding box center [591, 272] width 1138 height 358
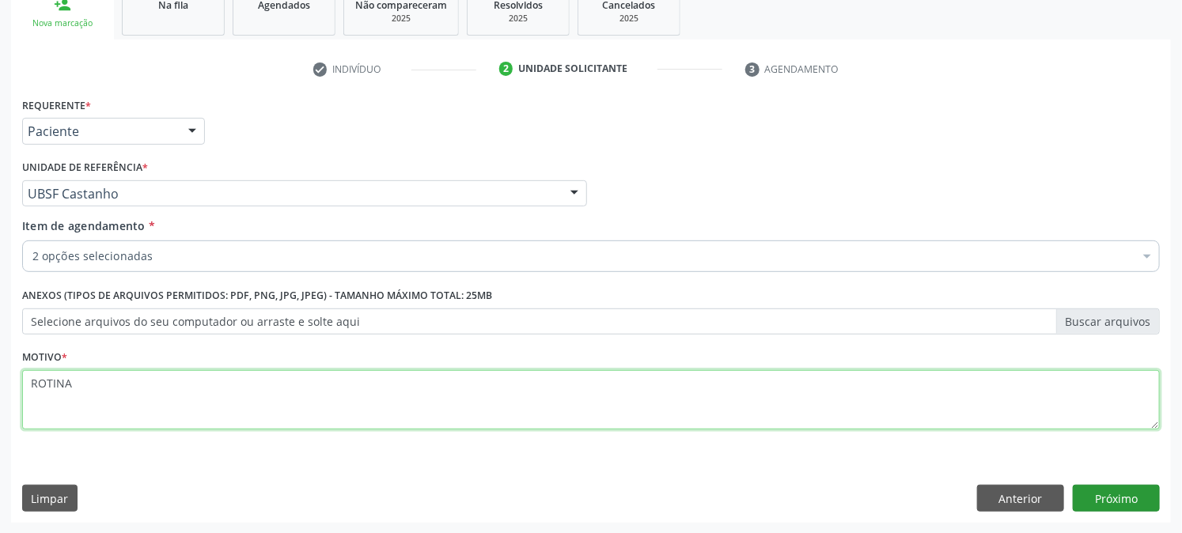
type textarea "ROTINA"
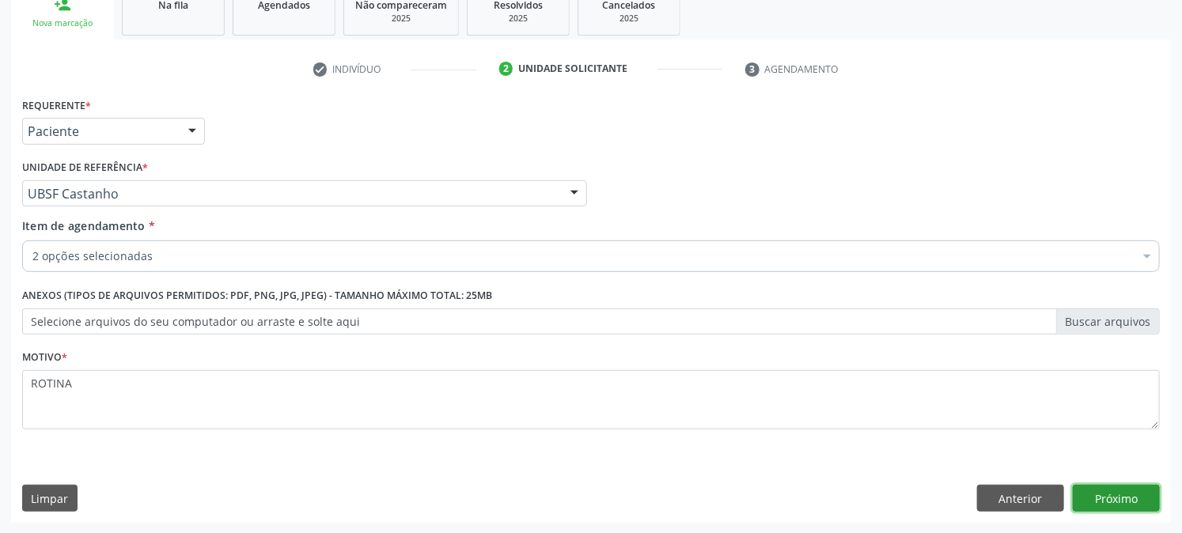
click at [1142, 487] on button "Próximo" at bounding box center [1116, 498] width 87 height 27
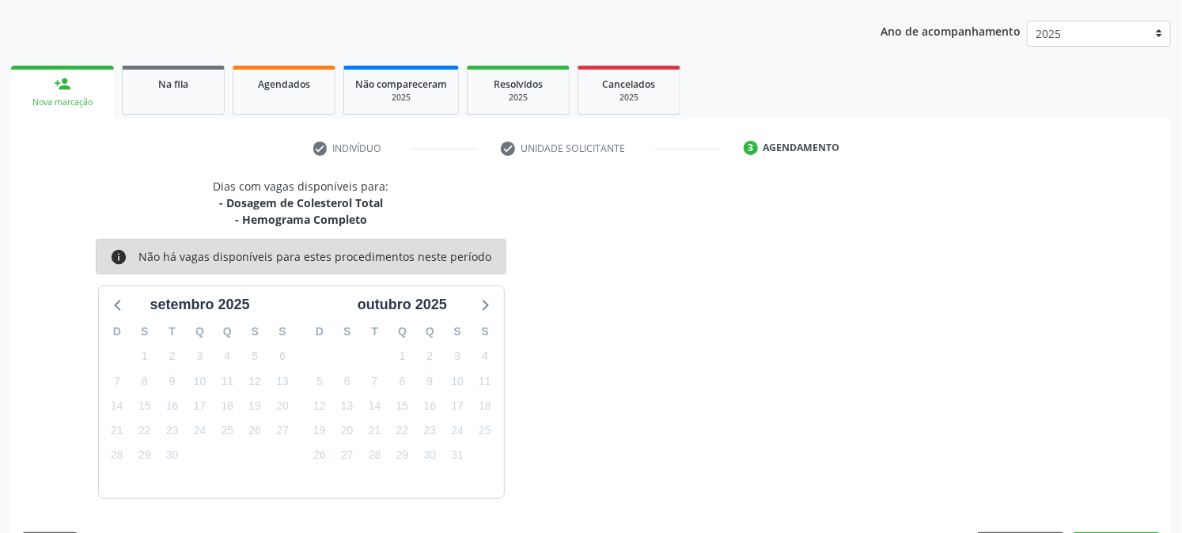
scroll to position [218, 0]
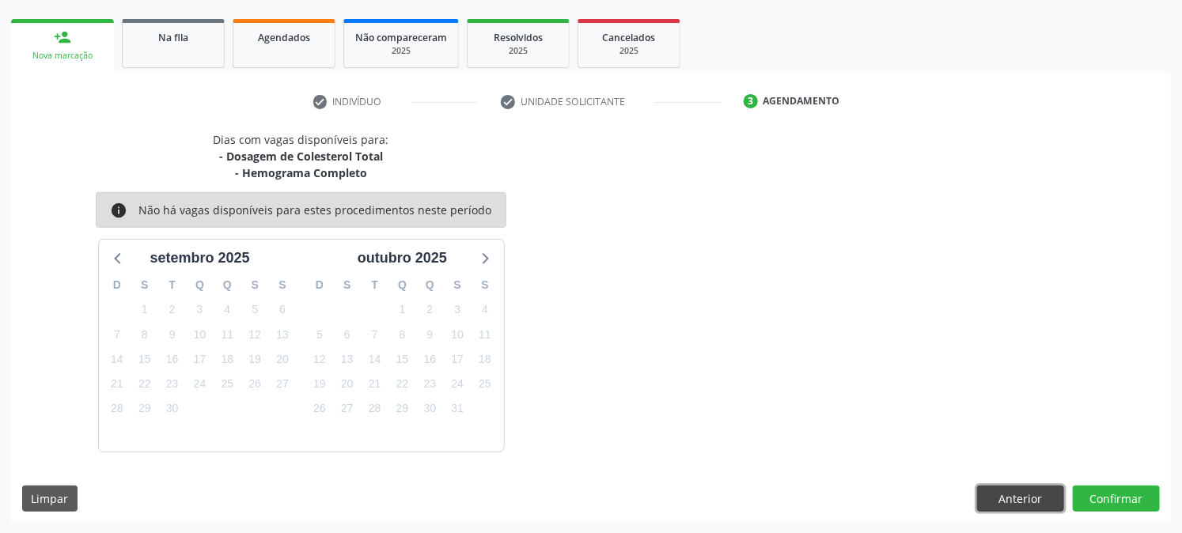
click at [1026, 495] on button "Anterior" at bounding box center [1020, 499] width 87 height 27
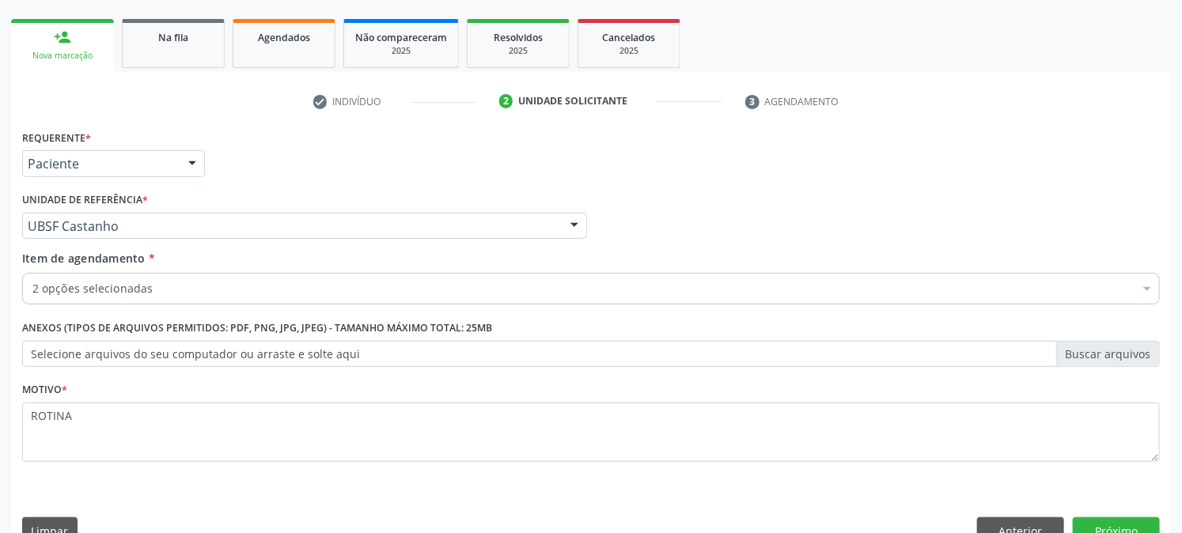
click at [147, 296] on div "2 opções selecionadas" at bounding box center [591, 289] width 1138 height 32
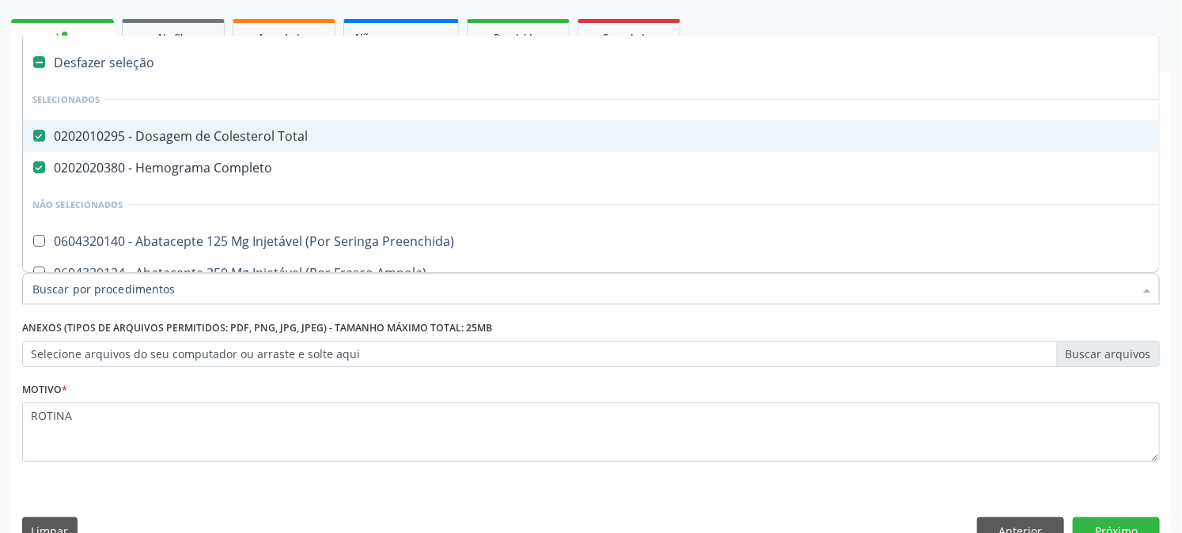
click at [227, 143] on span "0202010295 - Dosagem de Colesterol Total" at bounding box center [648, 136] width 1251 height 32
checkbox Total "false"
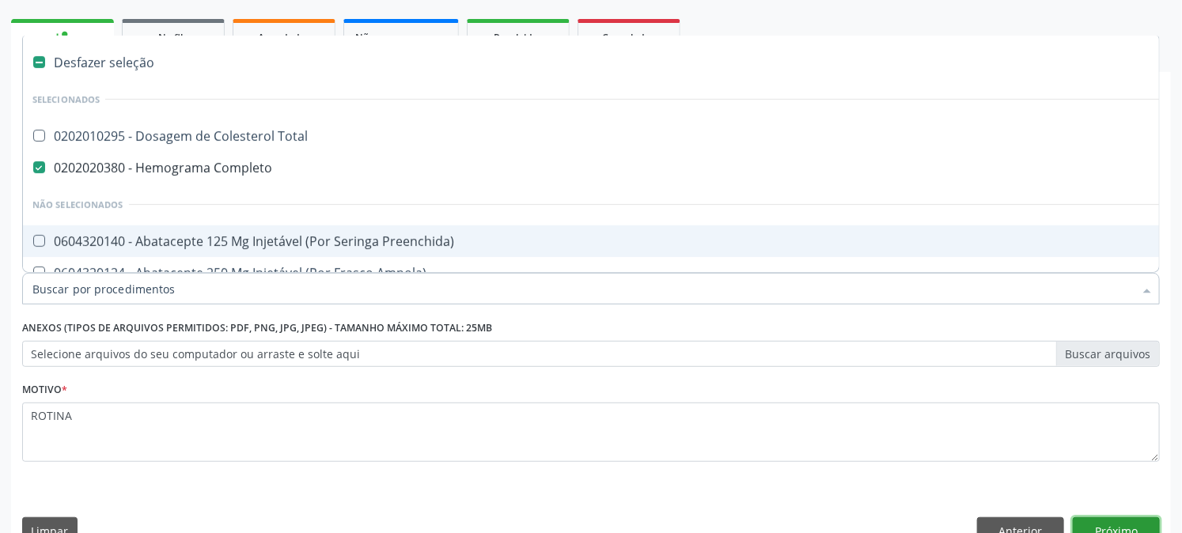
click at [1094, 517] on button "Próximo" at bounding box center [1116, 530] width 87 height 27
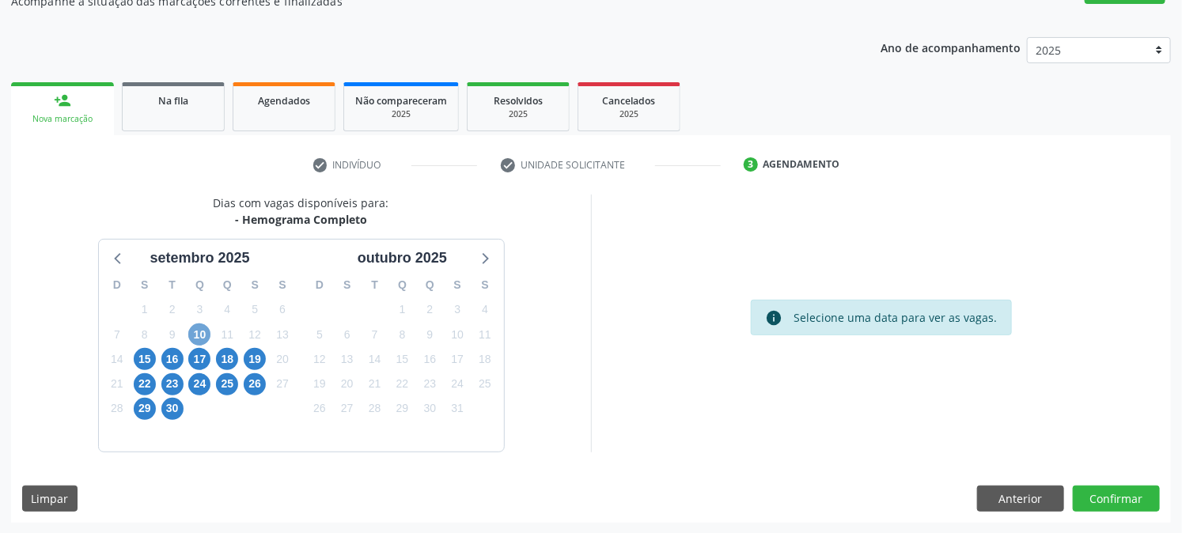
click at [206, 337] on span "10" at bounding box center [199, 335] width 22 height 22
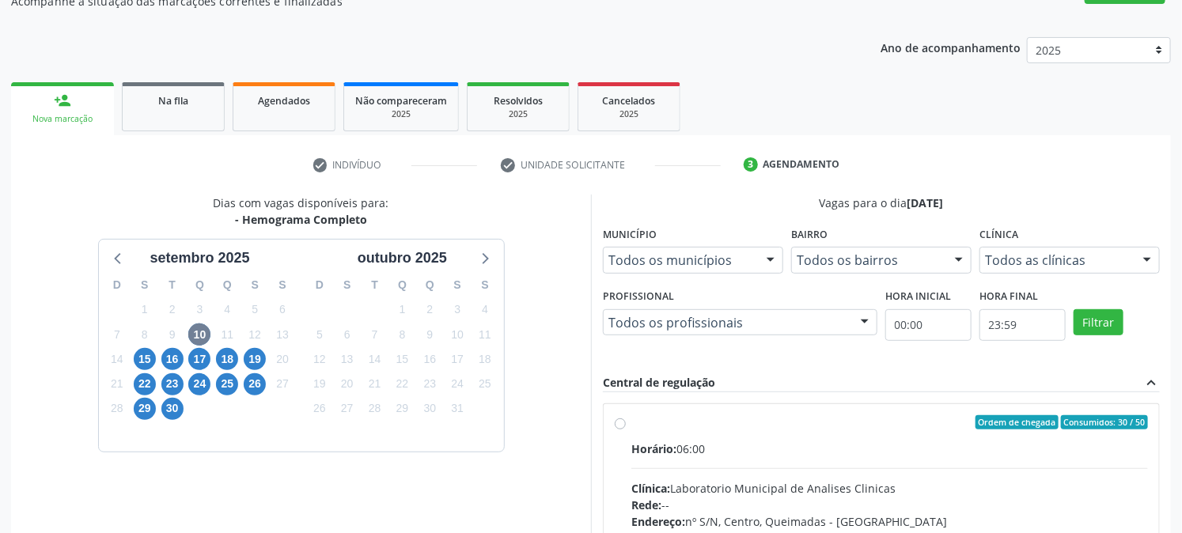
click at [689, 431] on label "Ordem de chegada Consumidos: 30 / 50 Horário: 06:00 Clínica: Laboratorio Munici…" at bounding box center [889, 536] width 517 height 243
click at [626, 430] on input "Ordem de chegada Consumidos: 30 / 50 Horário: 06:00 Clínica: Laboratorio Munici…" at bounding box center [620, 422] width 11 height 14
radio input "true"
drag, startPoint x: 1073, startPoint y: 447, endPoint x: 1081, endPoint y: 505, distance: 58.3
click at [1081, 504] on div "Central de regulação expand_less Ordem de chegada Consumidos: 30 / 50 Horário: …" at bounding box center [881, 541] width 557 height 335
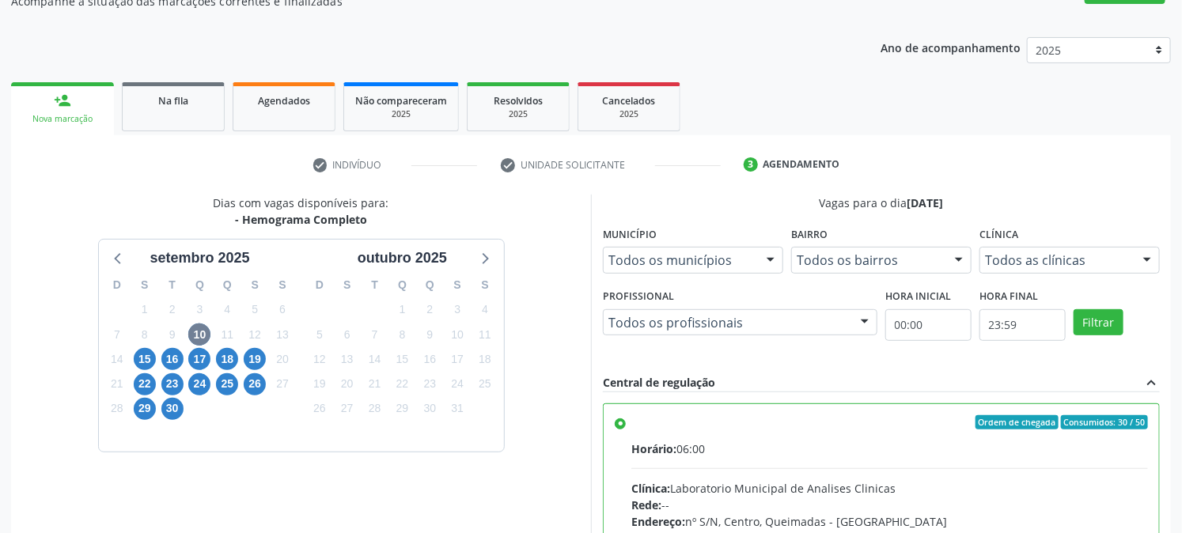
scroll to position [411, 0]
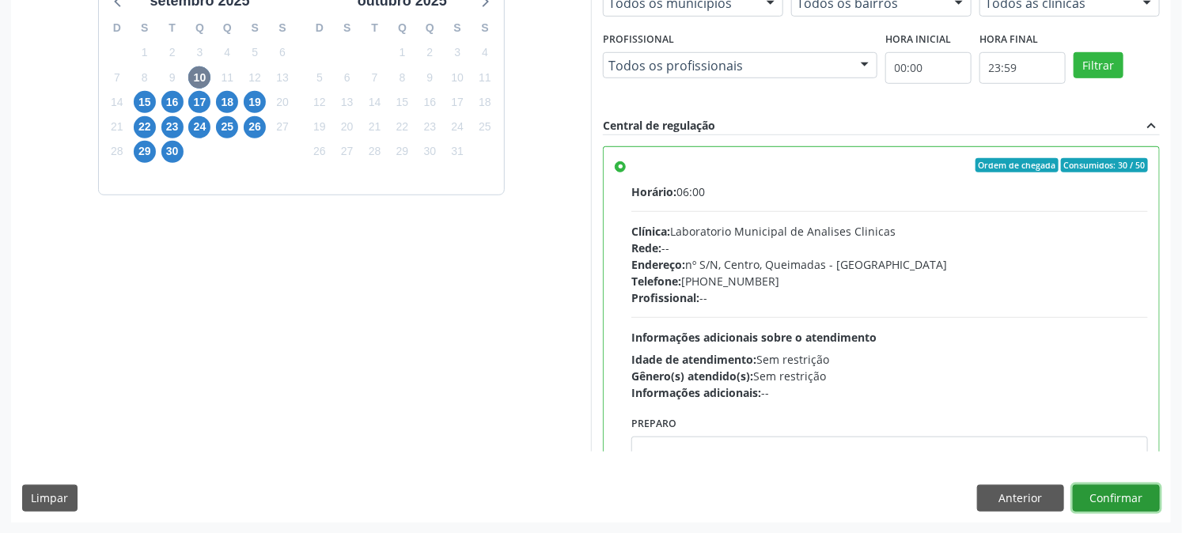
click at [1130, 498] on button "Confirmar" at bounding box center [1116, 498] width 87 height 27
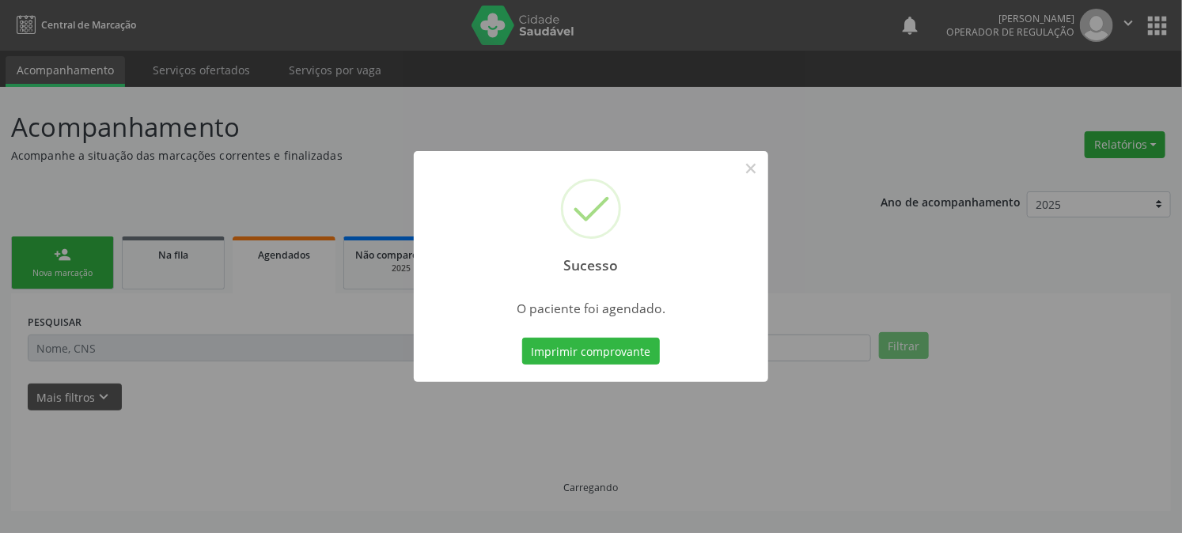
scroll to position [0, 0]
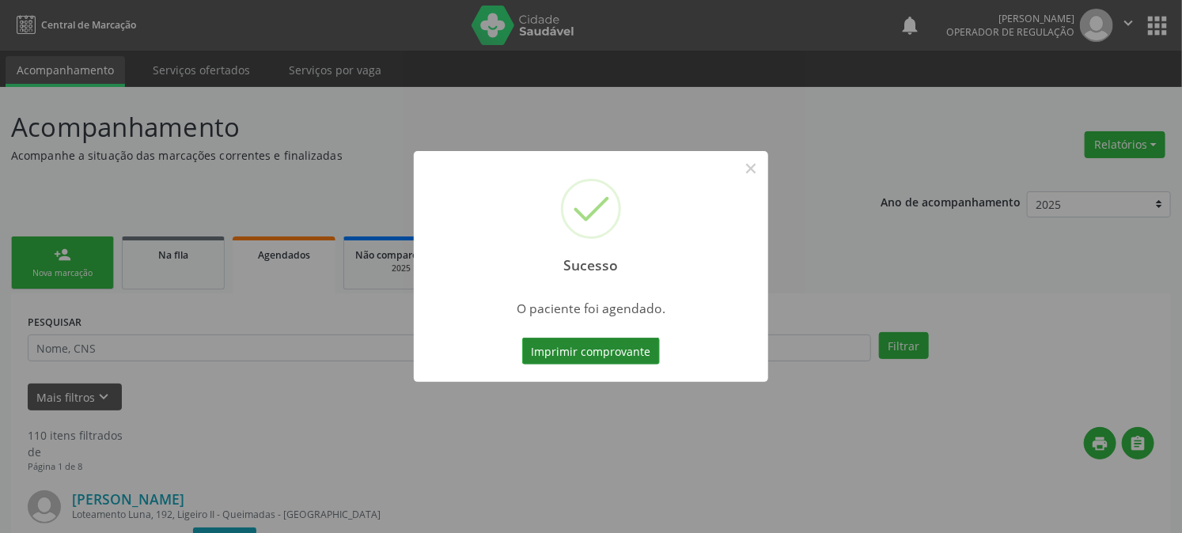
click at [534, 359] on button "Imprimir comprovante" at bounding box center [591, 351] width 138 height 27
